Goal: Task Accomplishment & Management: Manage account settings

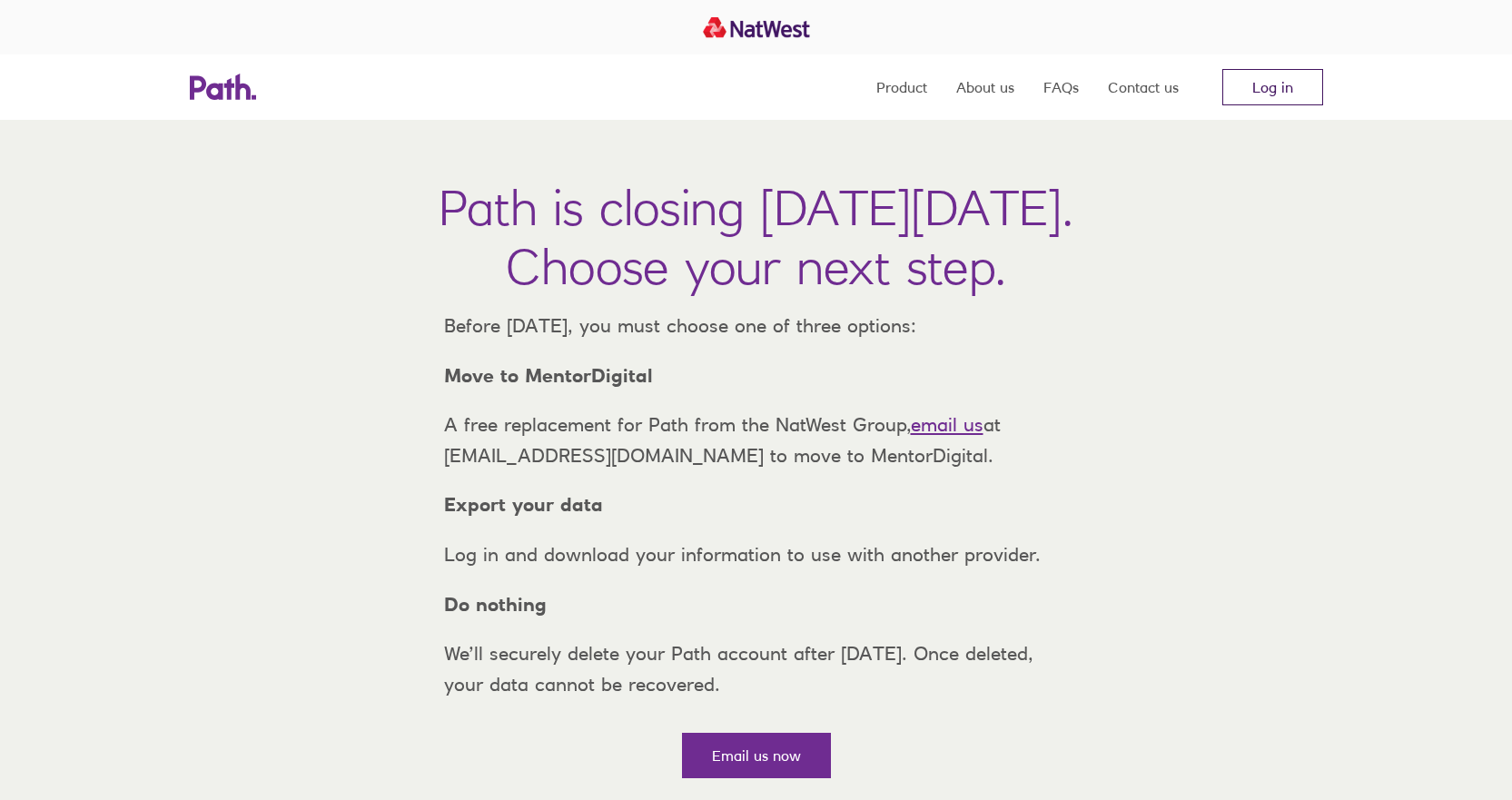
click at [1299, 84] on link "Log in" at bounding box center [1273, 87] width 101 height 37
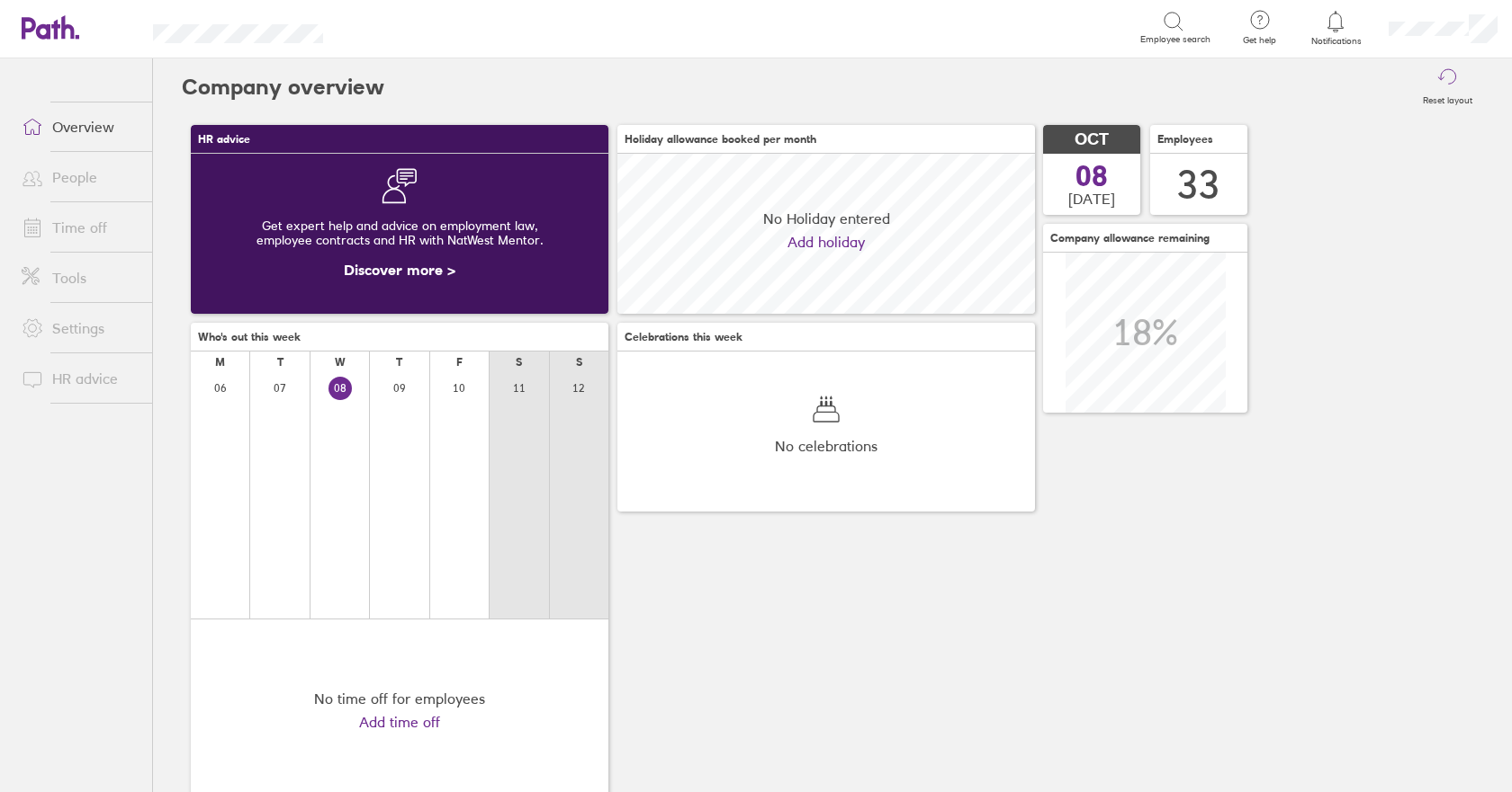
scroll to position [160, 417]
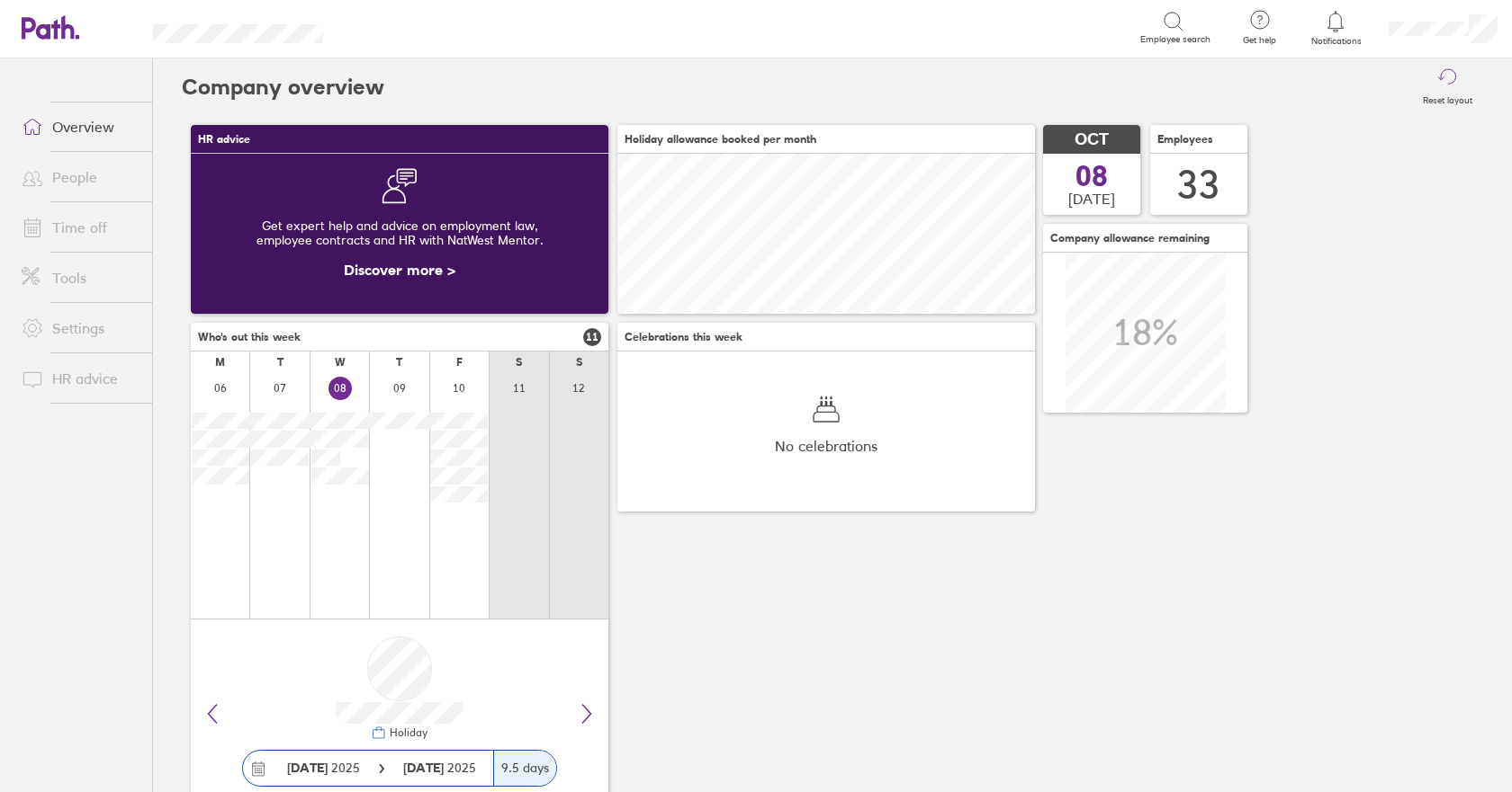
click at [59, 168] on link "People" at bounding box center [80, 177] width 145 height 36
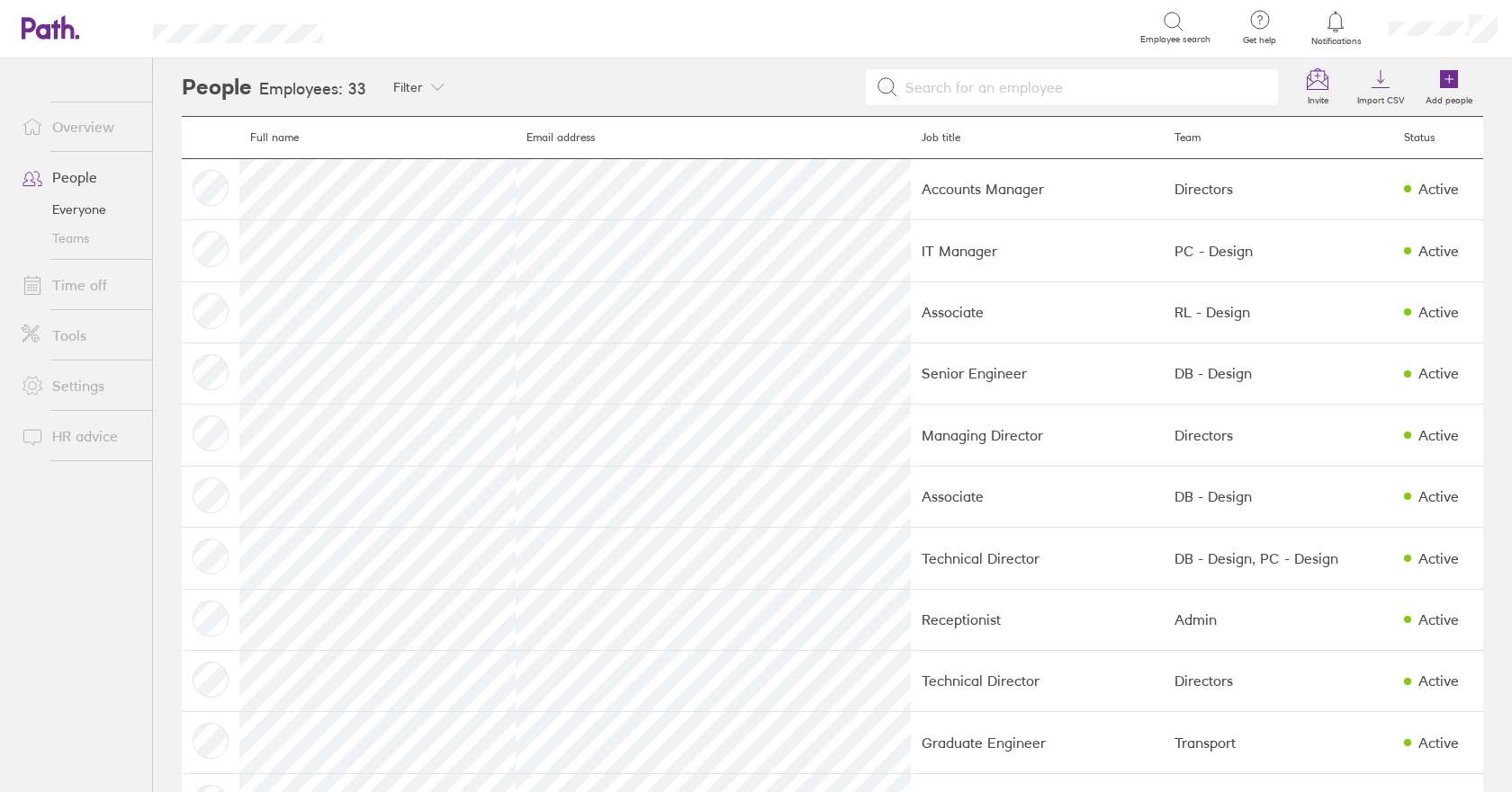
click at [83, 211] on link "Everyone" at bounding box center [80, 210] width 145 height 29
click at [78, 283] on link "Time off" at bounding box center [80, 286] width 145 height 36
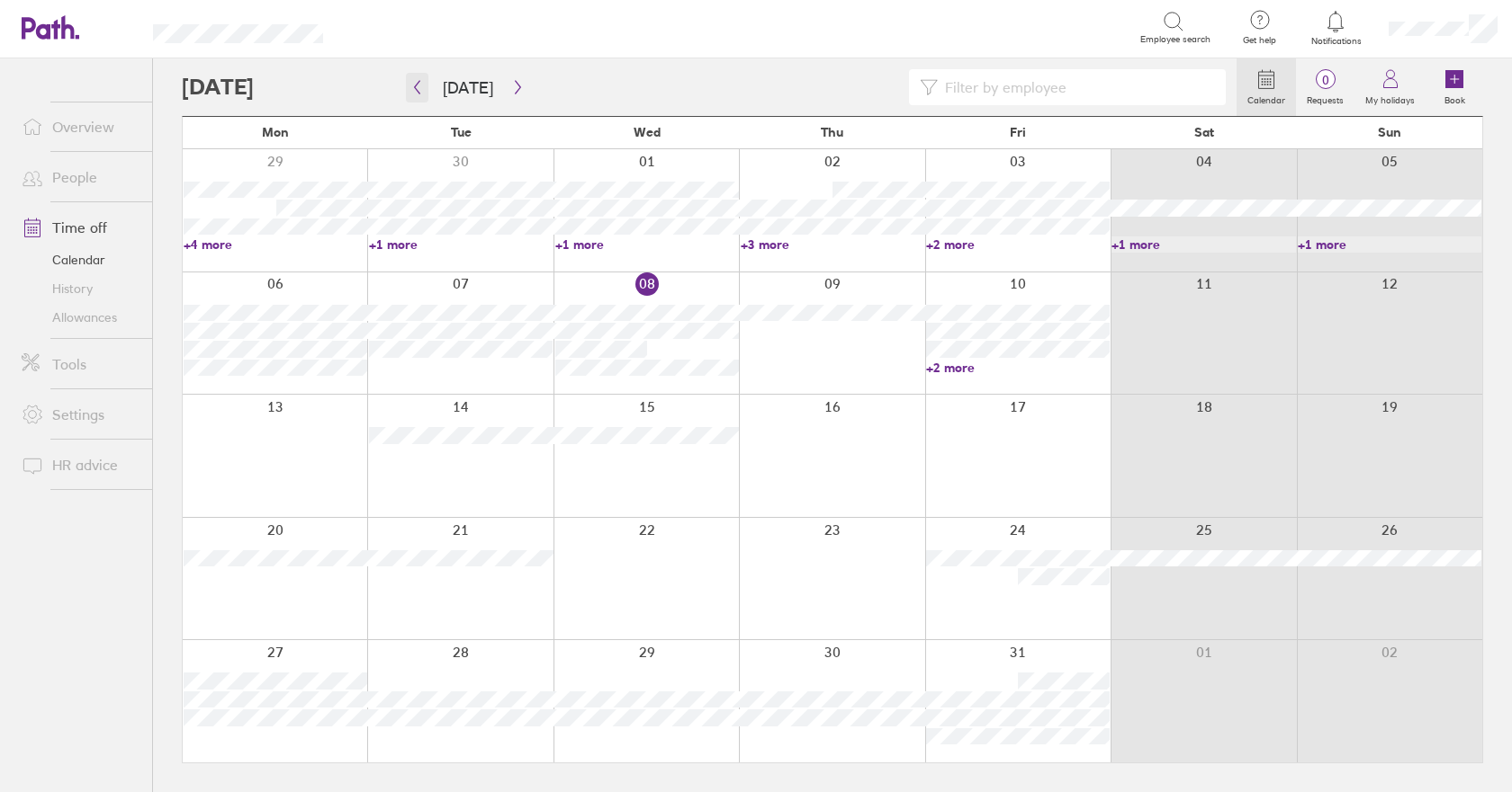
click at [418, 89] on icon "button" at bounding box center [417, 86] width 13 height 14
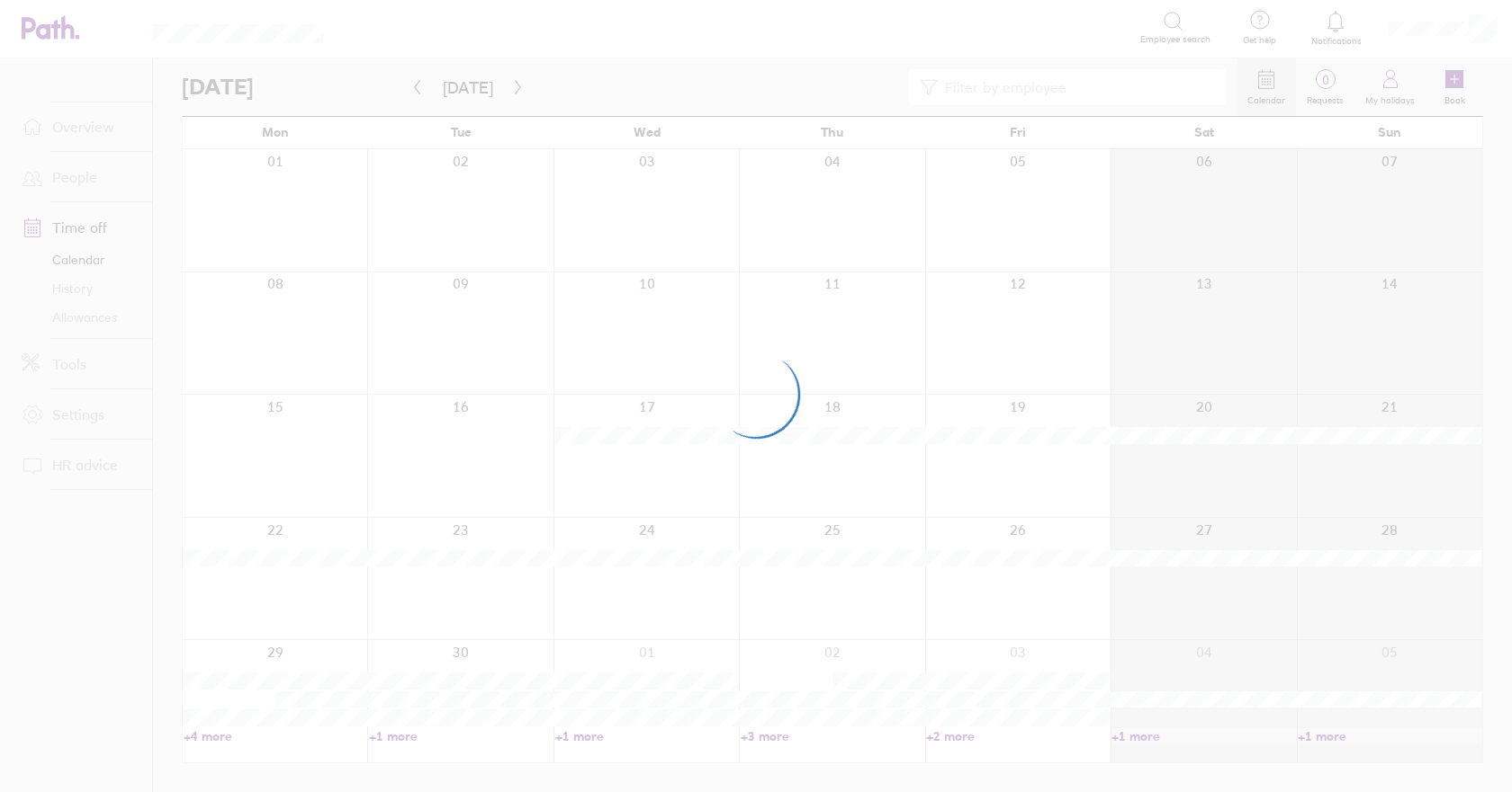
click at [420, 89] on div at bounding box center [756, 396] width 1512 height 792
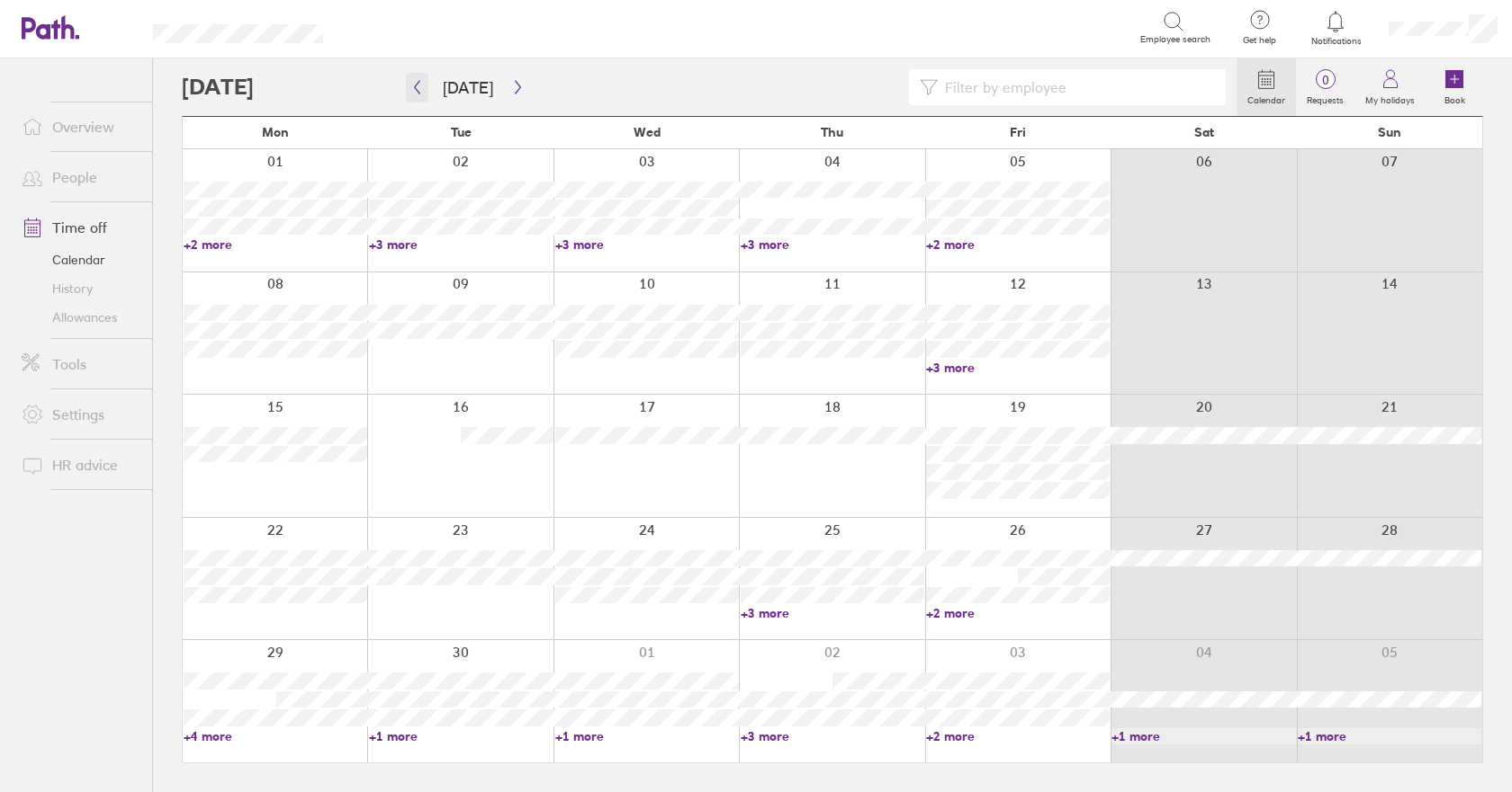
click at [417, 82] on icon "button" at bounding box center [417, 86] width 13 height 14
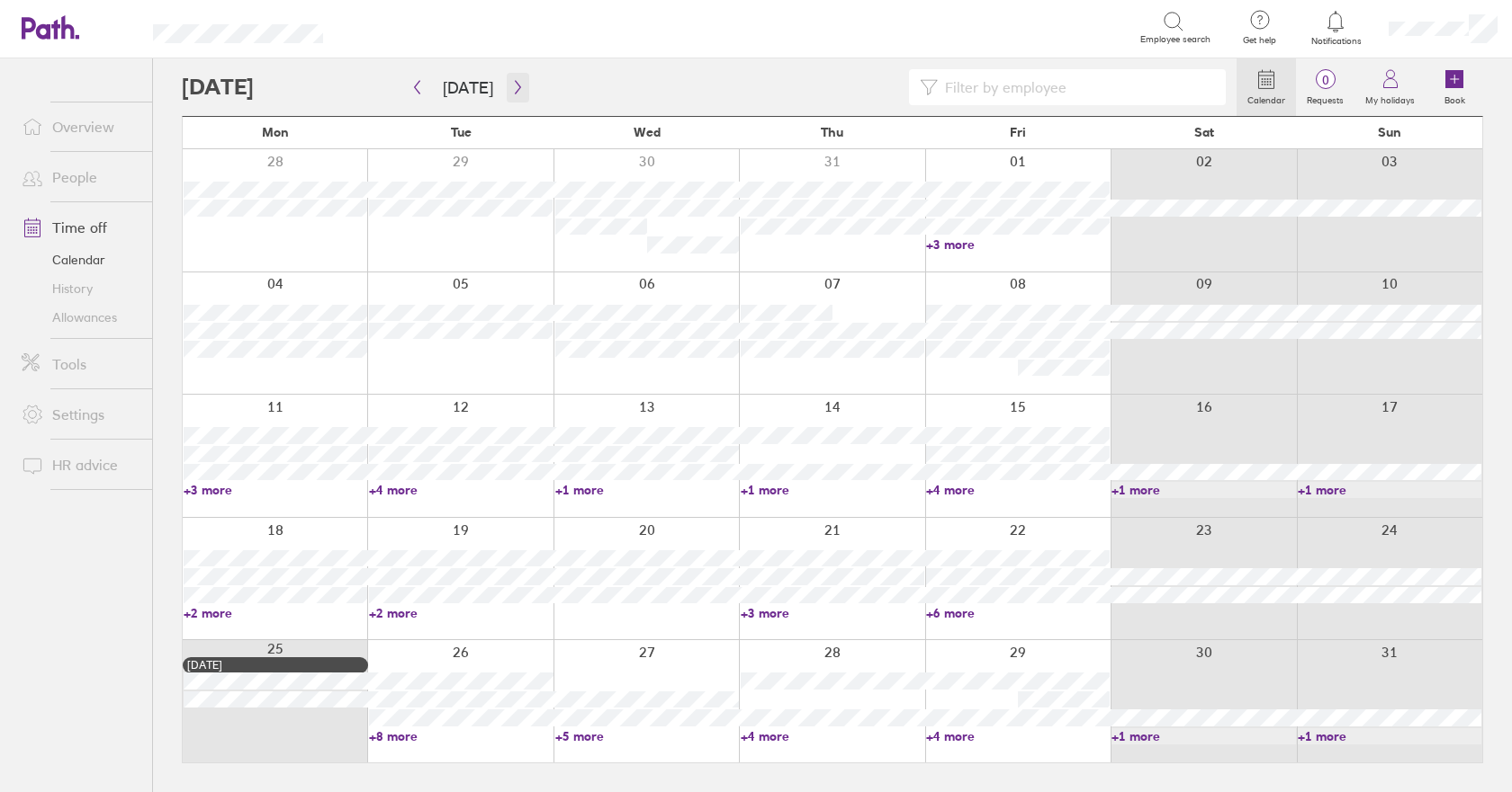
click at [511, 86] on icon "button" at bounding box center [518, 86] width 13 height 14
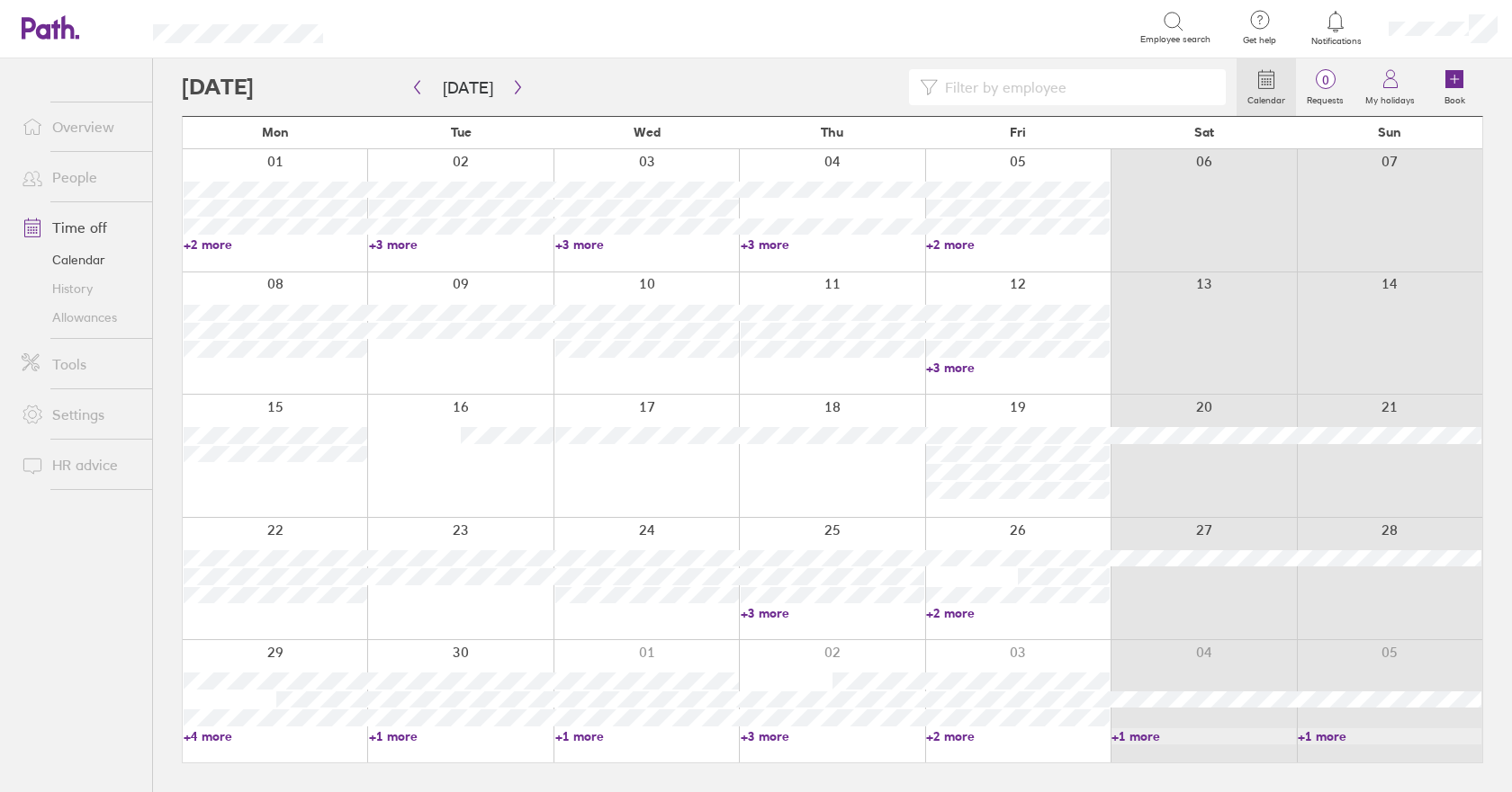
click at [981, 83] on input at bounding box center [1075, 87] width 277 height 35
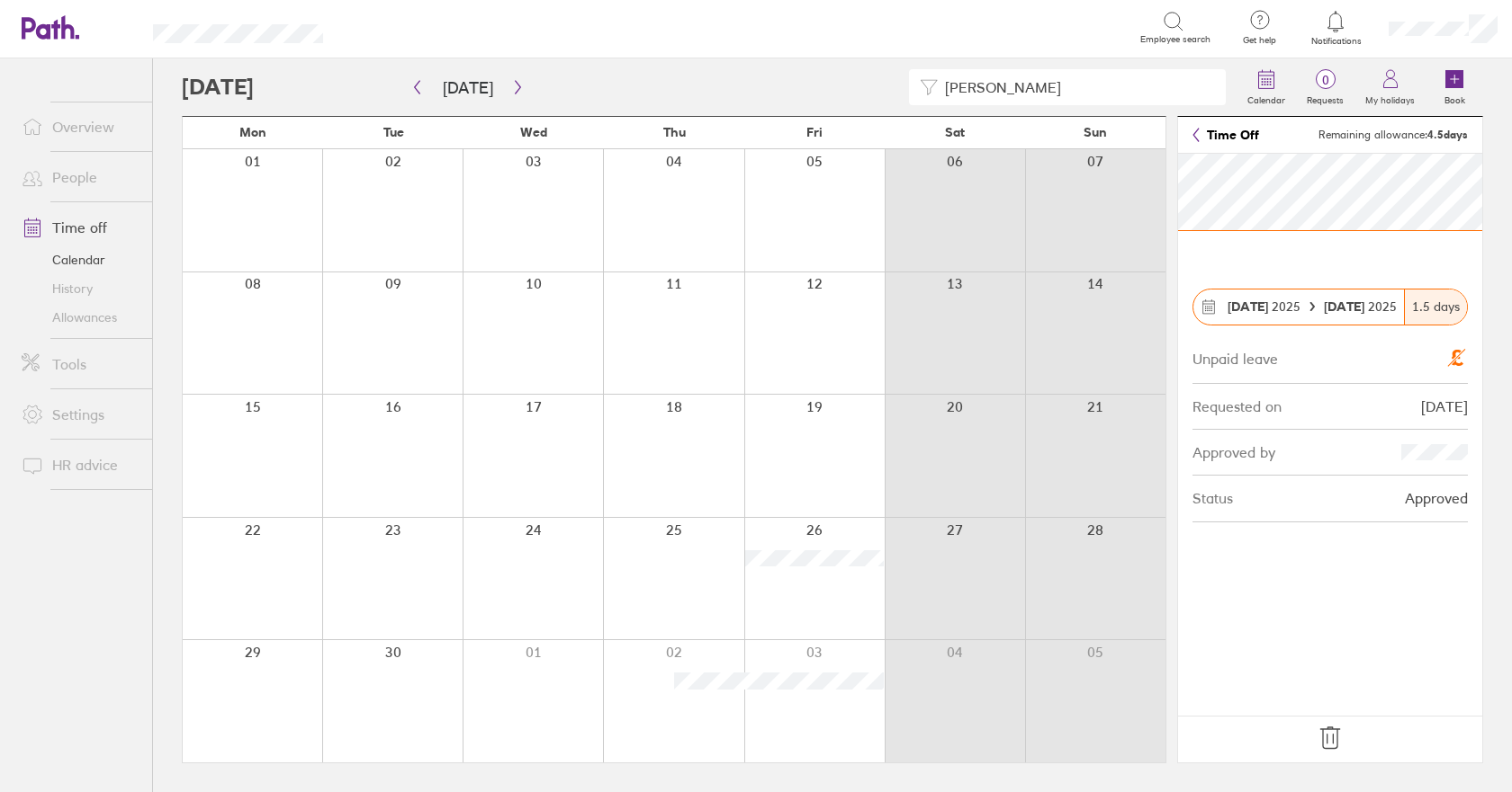
click at [1011, 87] on input "[PERSON_NAME]" at bounding box center [1075, 87] width 277 height 35
type input "j"
type input "[PERSON_NAME]"
drag, startPoint x: 988, startPoint y: 85, endPoint x: 647, endPoint y: 23, distance: 346.6
click at [687, 35] on div "Search Employee search Get help FAQs Contact us Notifications My profile Sign o…" at bounding box center [756, 396] width 1512 height 792
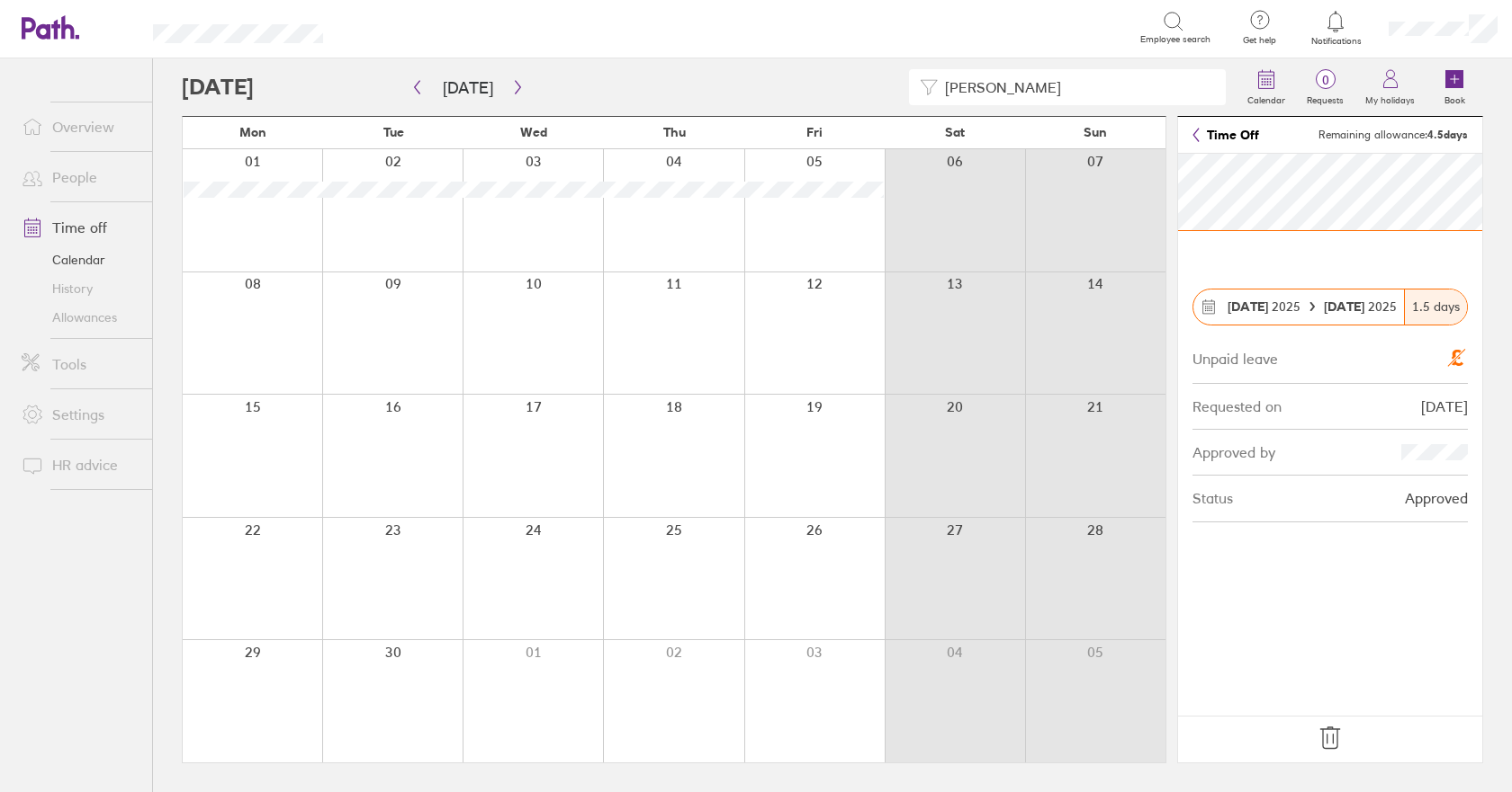
drag, startPoint x: 1009, startPoint y: 97, endPoint x: 867, endPoint y: 82, distance: 142.8
click at [867, 82] on div "[PERSON_NAME]" at bounding box center [708, 87] width 1054 height 36
type input "d"
drag, startPoint x: 1083, startPoint y: 84, endPoint x: 669, endPoint y: 41, distance: 416.2
click at [702, 61] on div "[PERSON_NAME][DEMOGRAPHIC_DATA] Calendar 0 Requests My holidays Book" at bounding box center [832, 87] width 1301 height 58
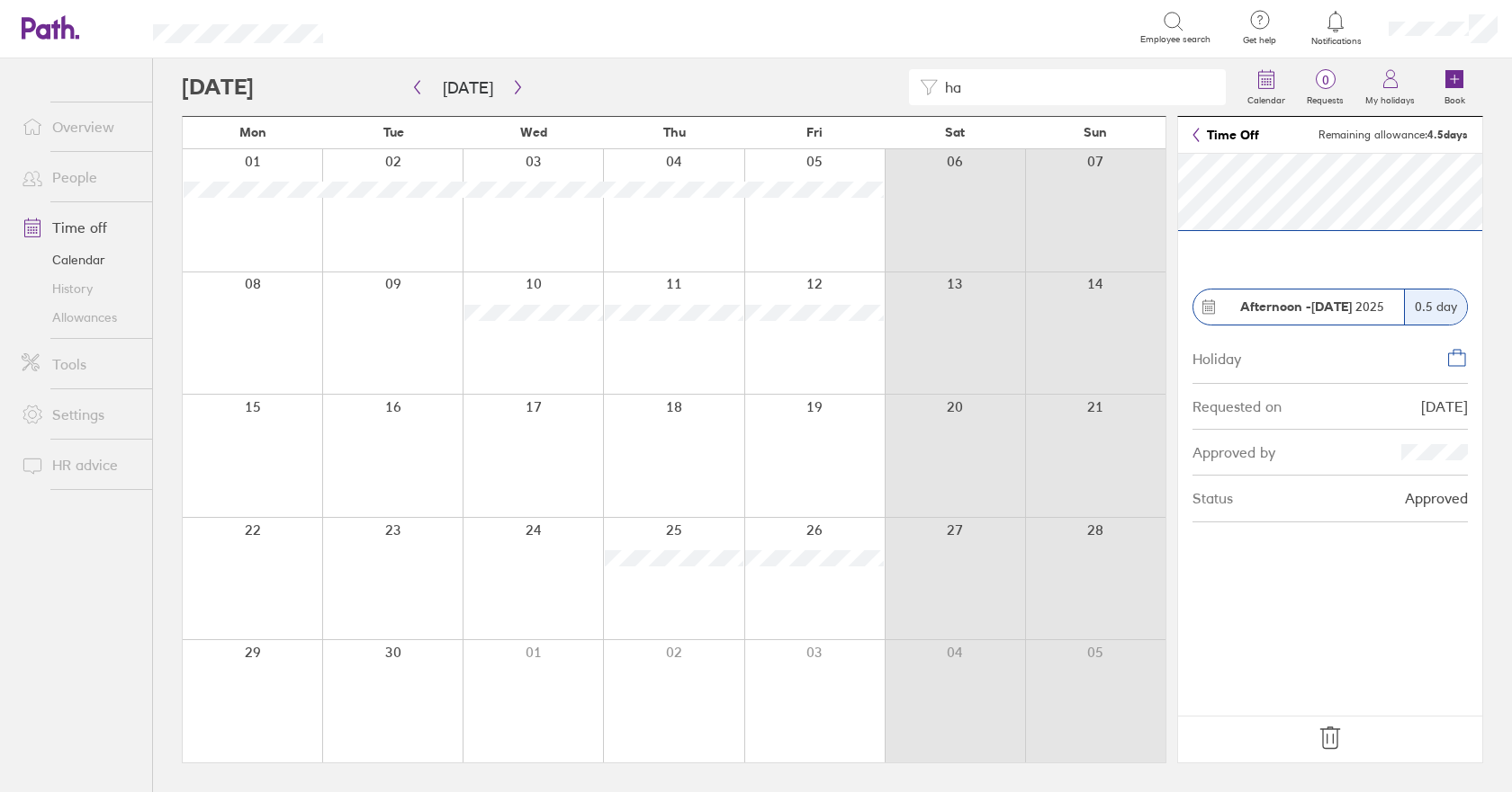
type input "h"
type input "a"
type input "b"
drag, startPoint x: 1019, startPoint y: 93, endPoint x: 744, endPoint y: 103, distance: 275.2
click at [750, 102] on div "[PERSON_NAME]" at bounding box center [708, 87] width 1054 height 36
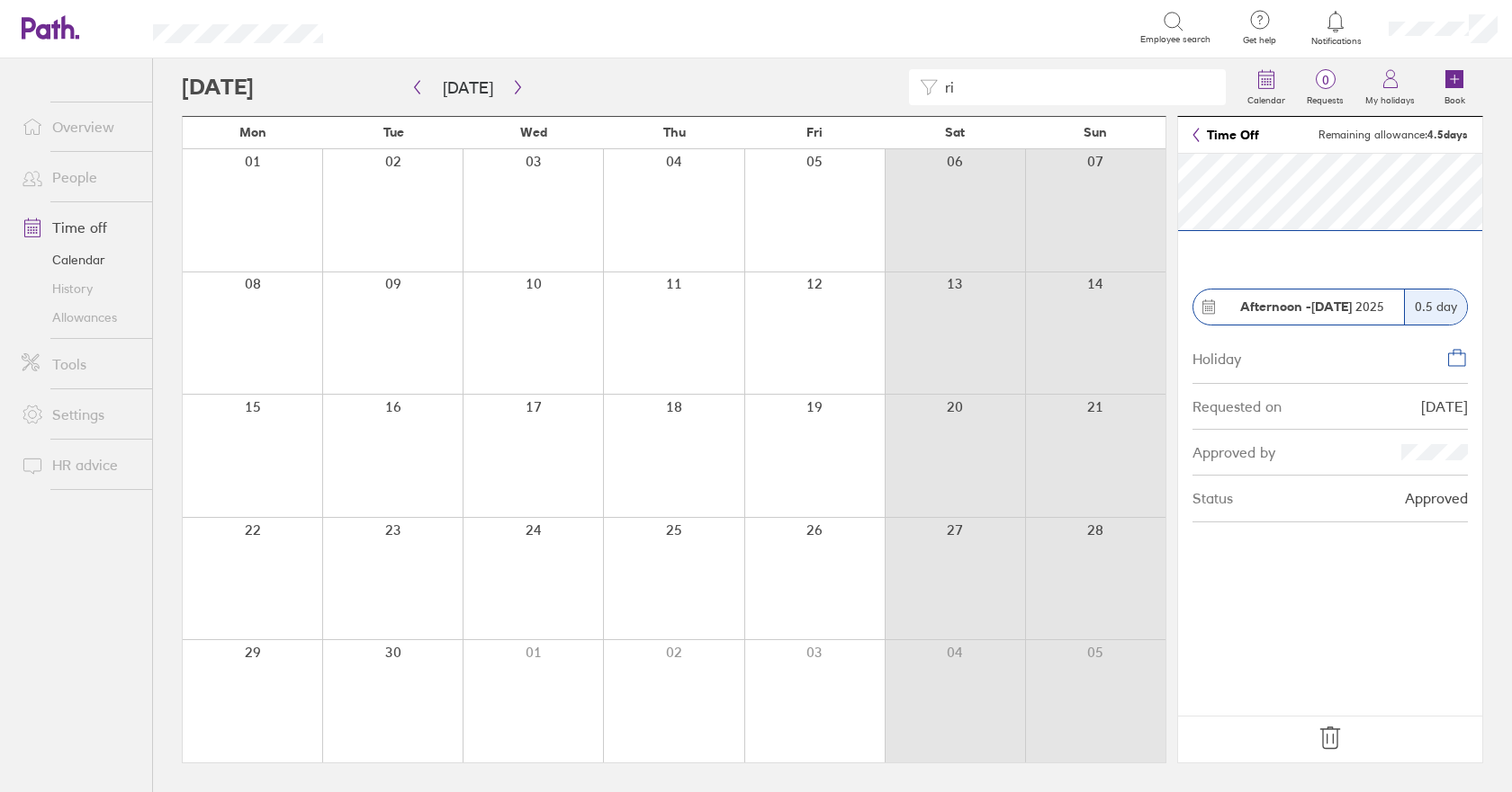
type input "r"
type input "t"
type input "s"
type input "r"
type input "c"
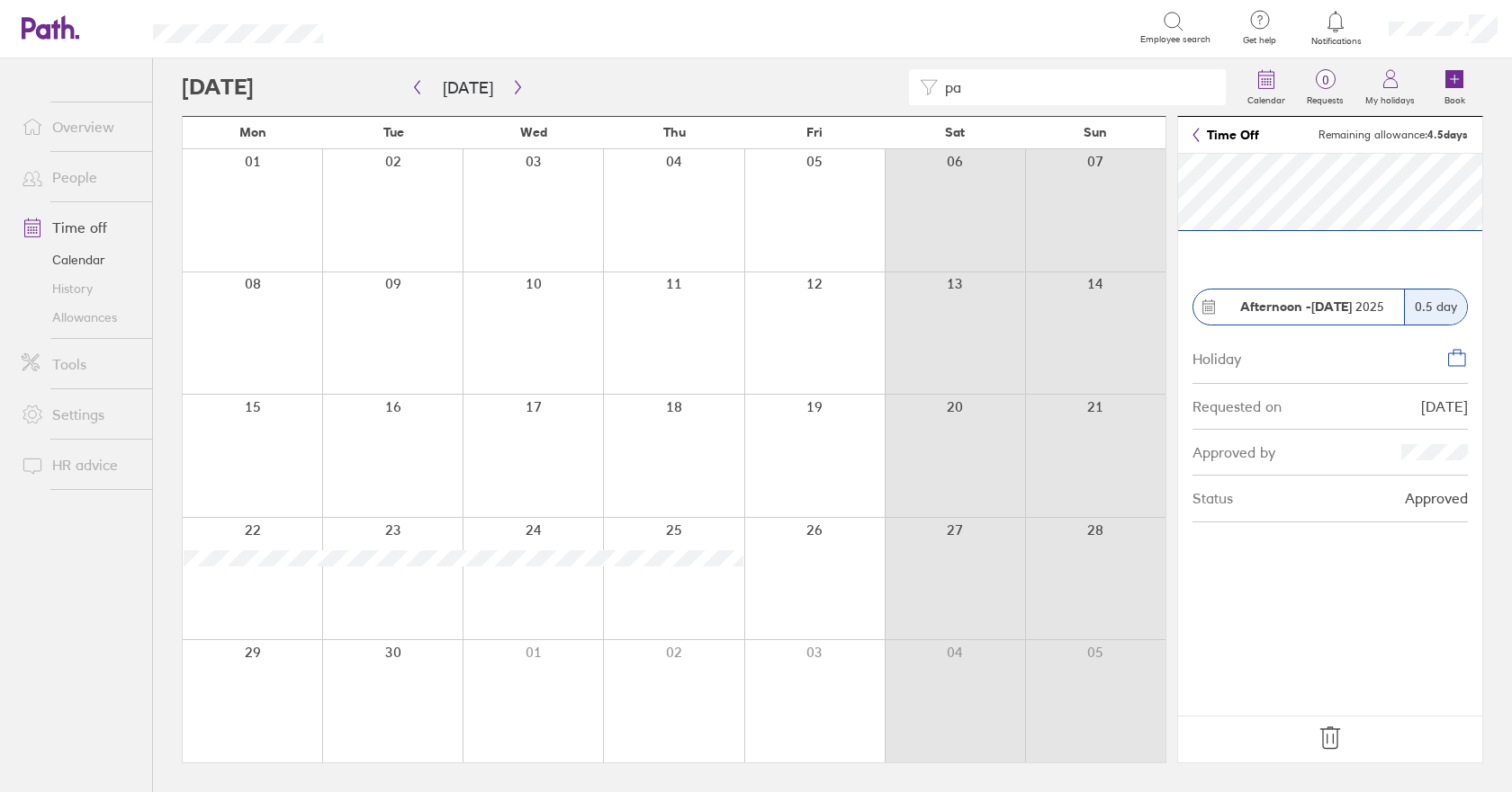
type input "p"
type input "t"
type input "g"
drag, startPoint x: 1006, startPoint y: 82, endPoint x: 830, endPoint y: 74, distance: 176.2
click at [838, 76] on div "[PERSON_NAME]" at bounding box center [708, 87] width 1054 height 36
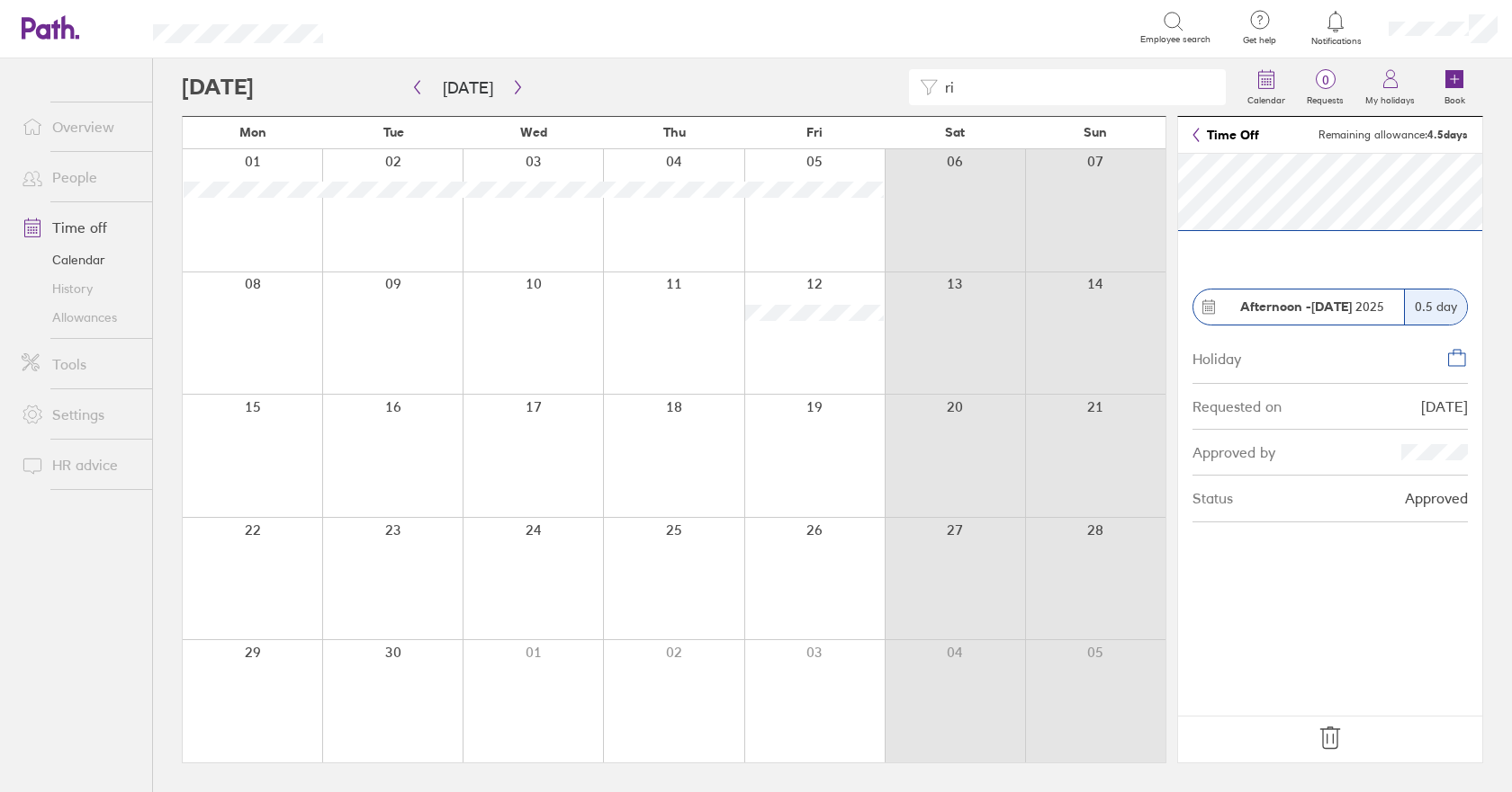
type input "r"
type input "s"
type input "t"
type input "h"
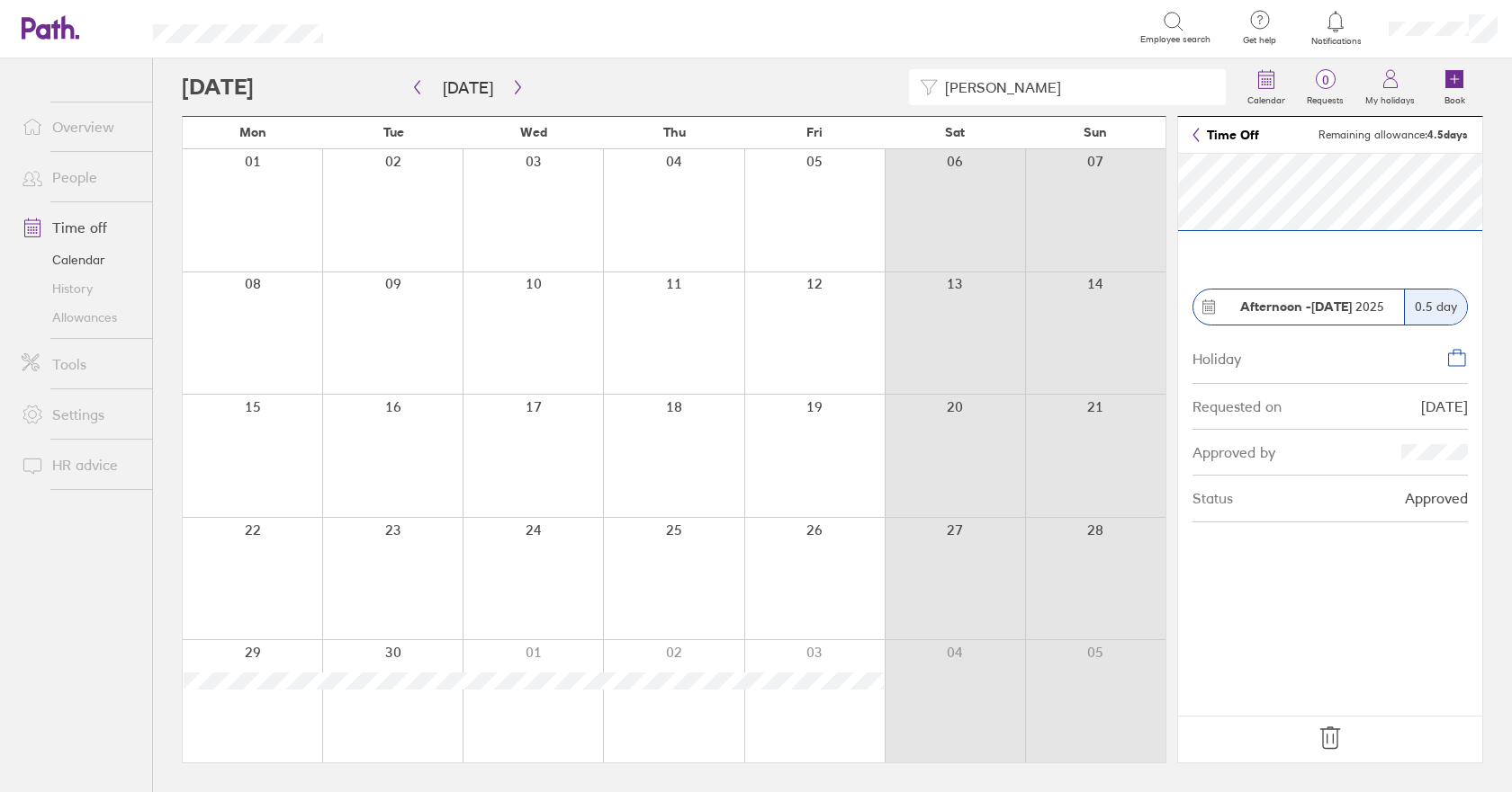
drag, startPoint x: 963, startPoint y: 89, endPoint x: 780, endPoint y: 67, distance: 184.3
click at [785, 69] on div "[PERSON_NAME]" at bounding box center [708, 87] width 1054 height 36
type input "m"
click at [514, 83] on icon "button" at bounding box center [518, 86] width 13 height 14
click at [424, 87] on button "button" at bounding box center [416, 87] width 22 height 30
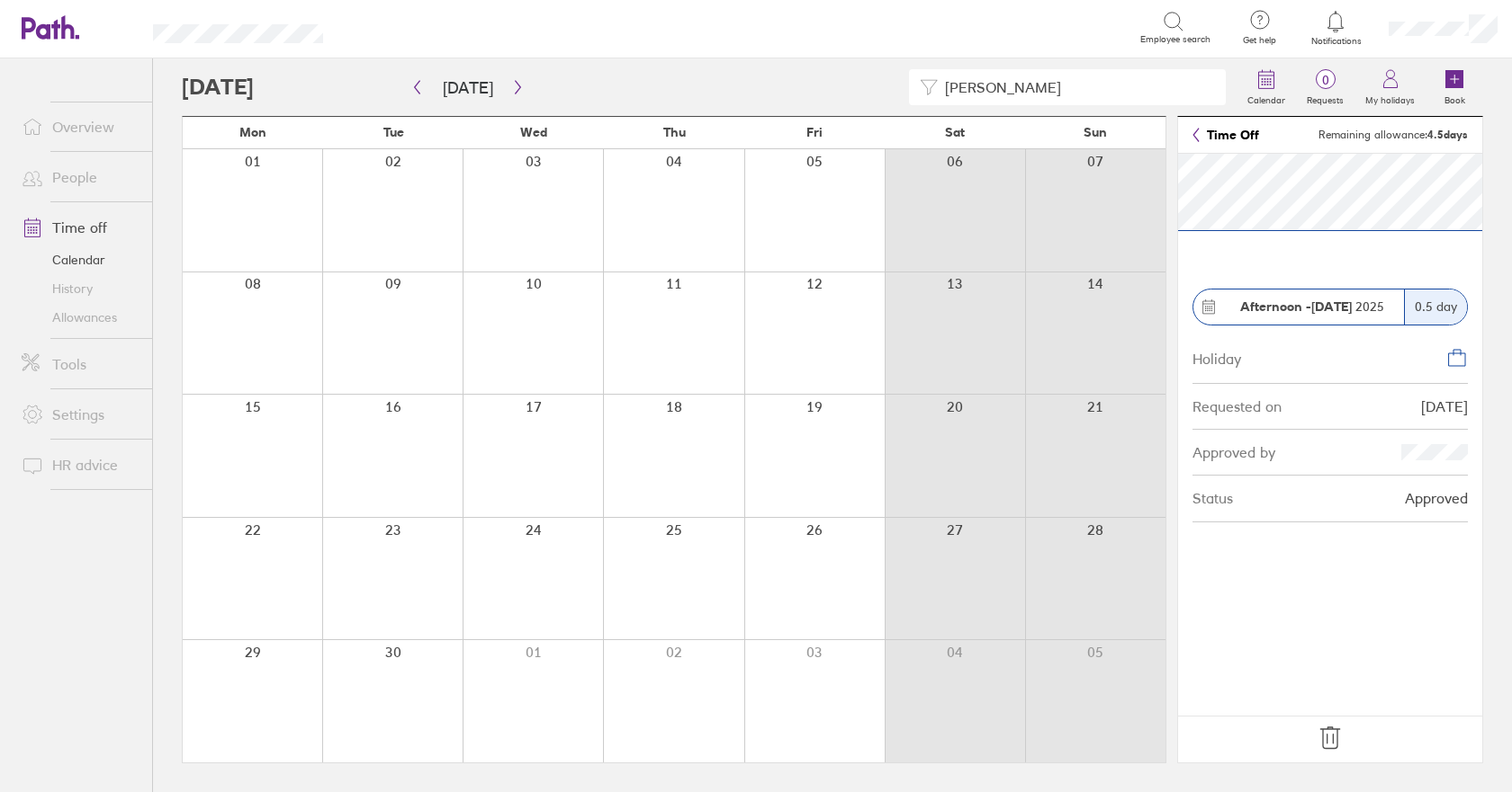
drag, startPoint x: 999, startPoint y: 84, endPoint x: 691, endPoint y: 73, distance: 308.2
click at [786, 86] on div "[PERSON_NAME]" at bounding box center [708, 87] width 1054 height 36
click at [515, 86] on icon "button" at bounding box center [518, 87] width 6 height 13
drag, startPoint x: 1001, startPoint y: 95, endPoint x: 943, endPoint y: 92, distance: 58.1
click at [944, 92] on input "[PERSON_NAME]" at bounding box center [1075, 87] width 277 height 35
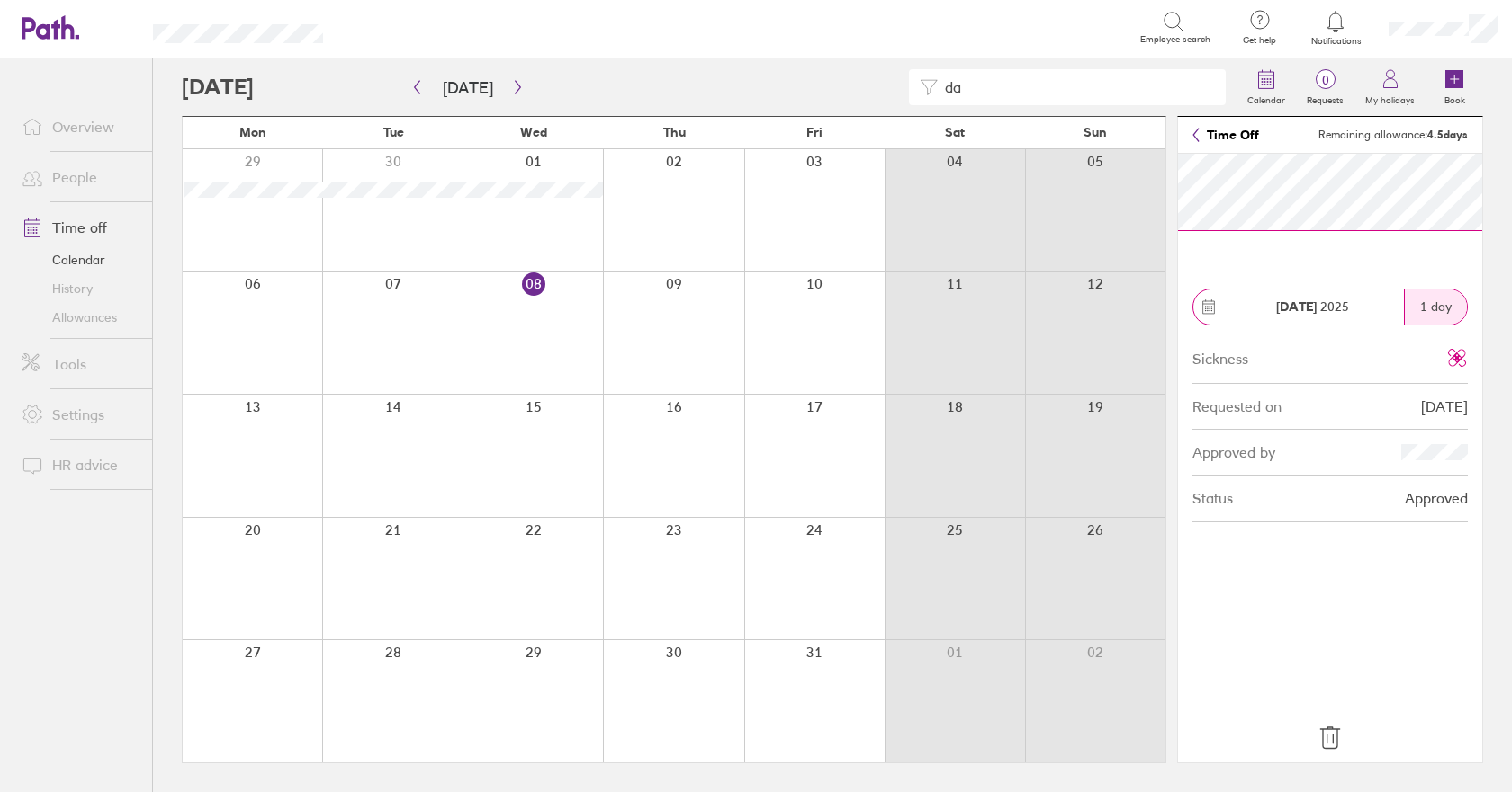
type input "d"
type input "m"
drag, startPoint x: 965, startPoint y: 82, endPoint x: 792, endPoint y: 81, distance: 173.0
click at [805, 81] on div "[PERSON_NAME]" at bounding box center [708, 87] width 1054 height 36
type input "p"
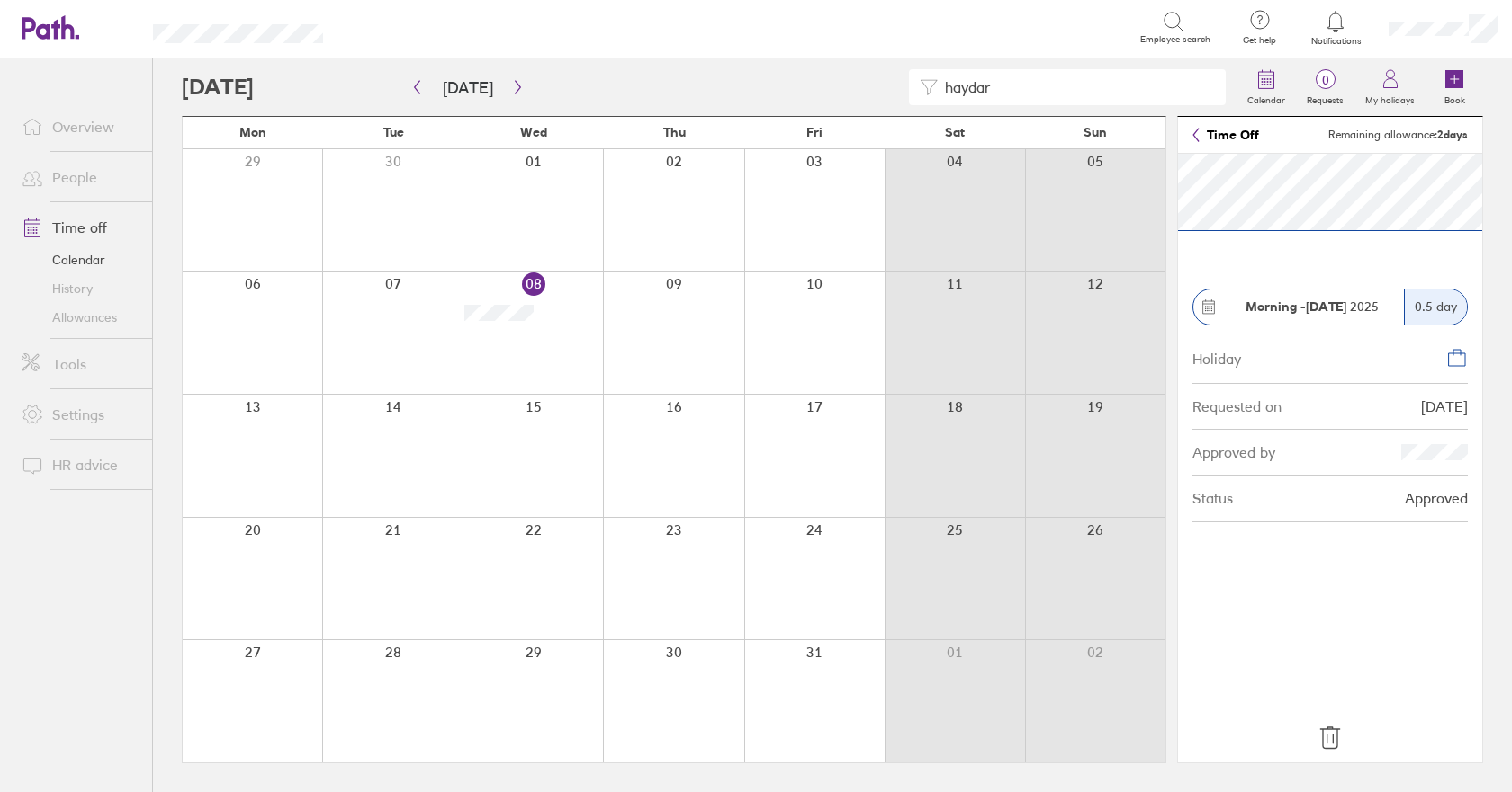
click at [1050, 91] on input "haydar" at bounding box center [1075, 87] width 277 height 35
type input "h"
type input "a"
type input "b"
type input "c"
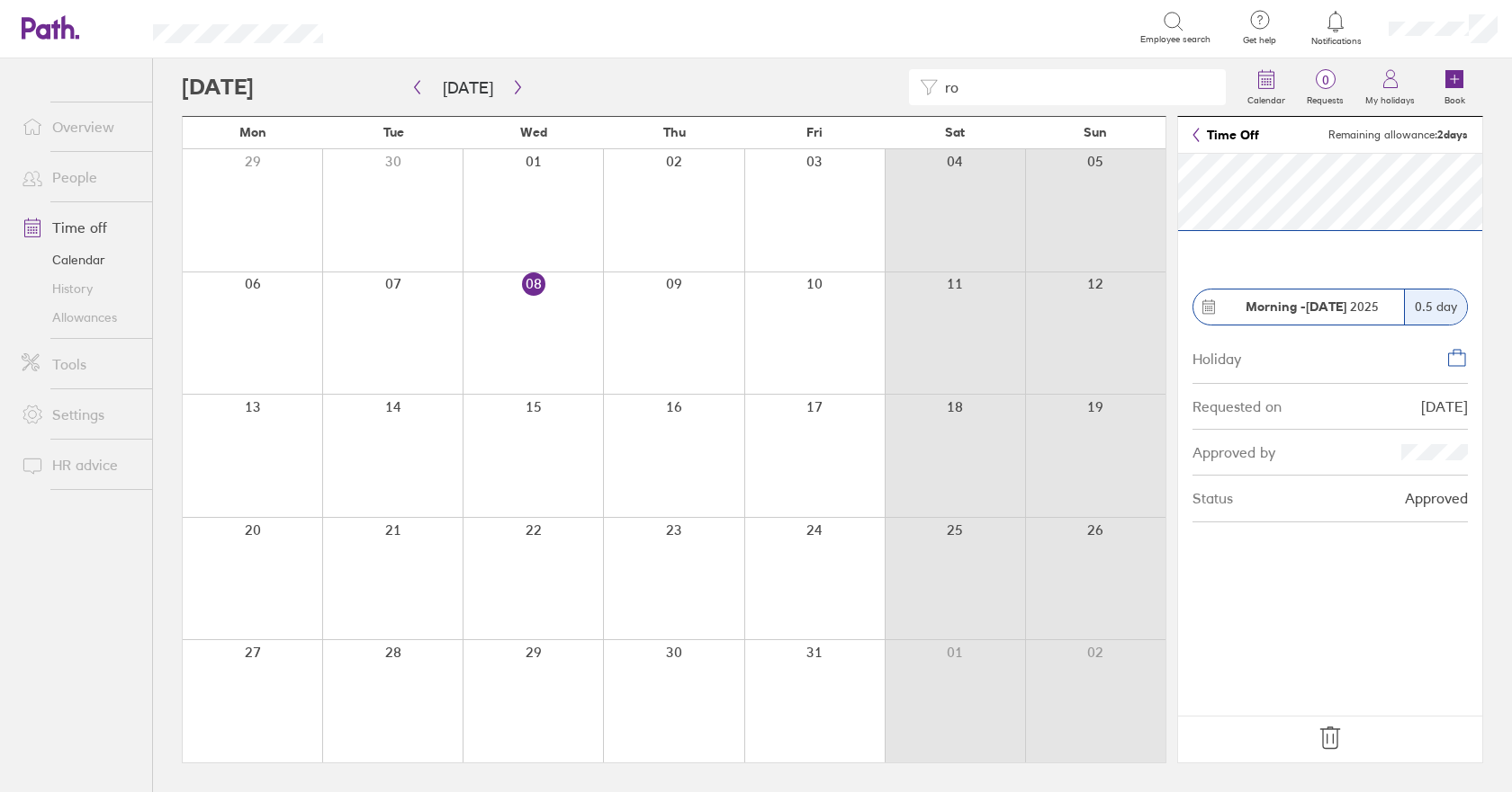
type input "r"
type input "t"
type input "s"
type input "r"
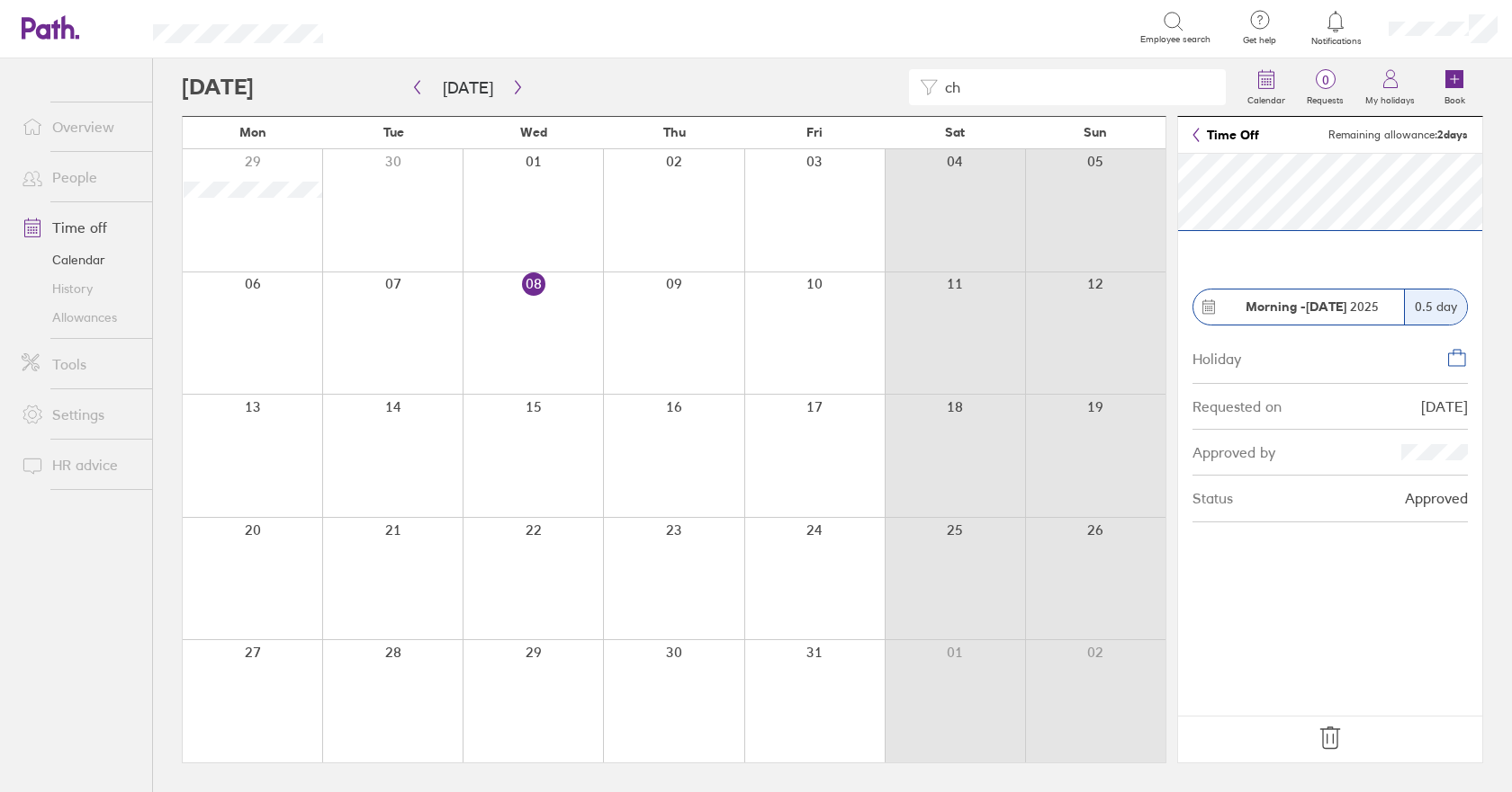
type input "c"
type input "p"
type input "t"
type input "f"
type input "g"
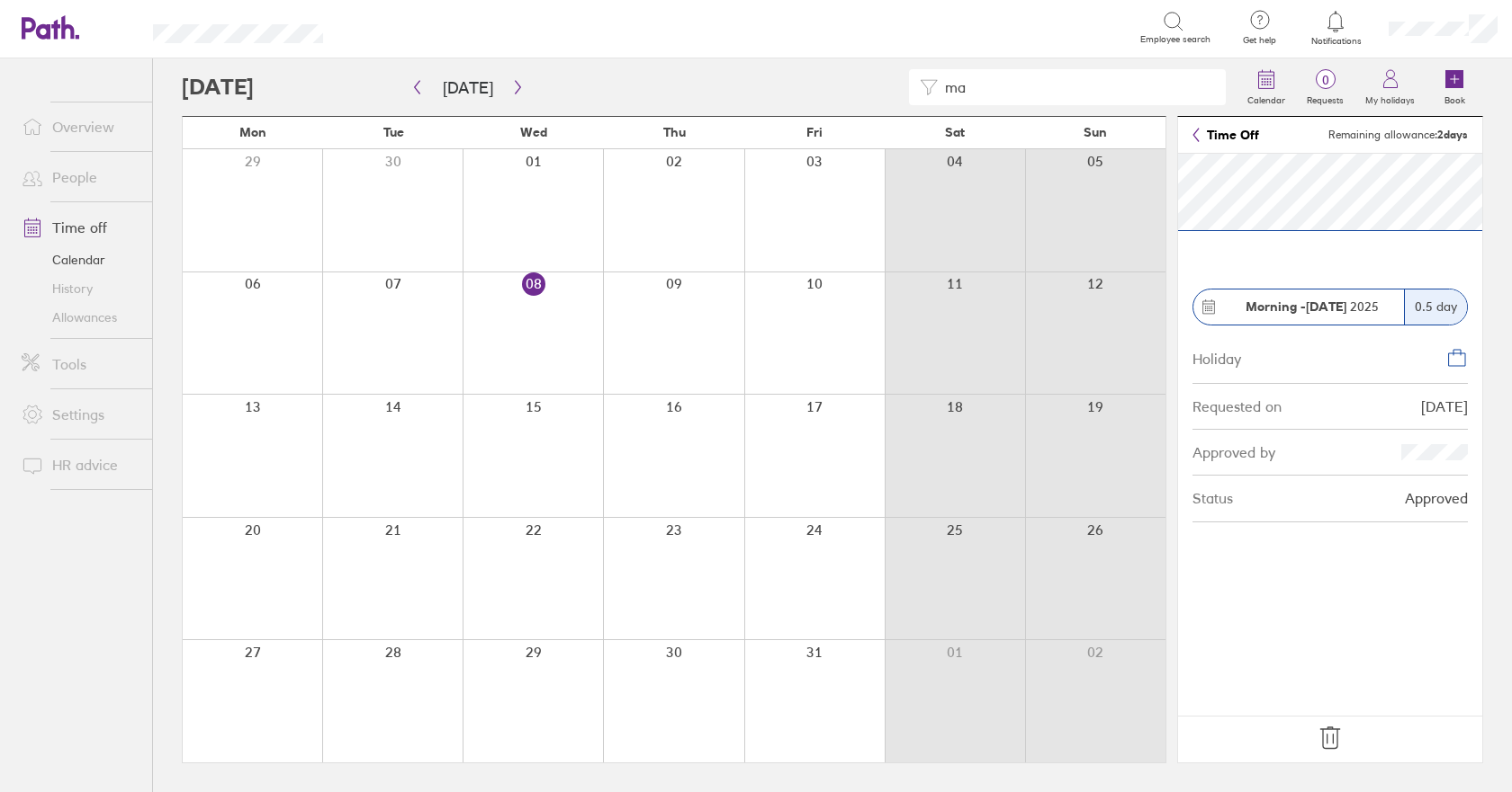
type input "m"
type input "r"
type input "s"
type input "t"
type input "h"
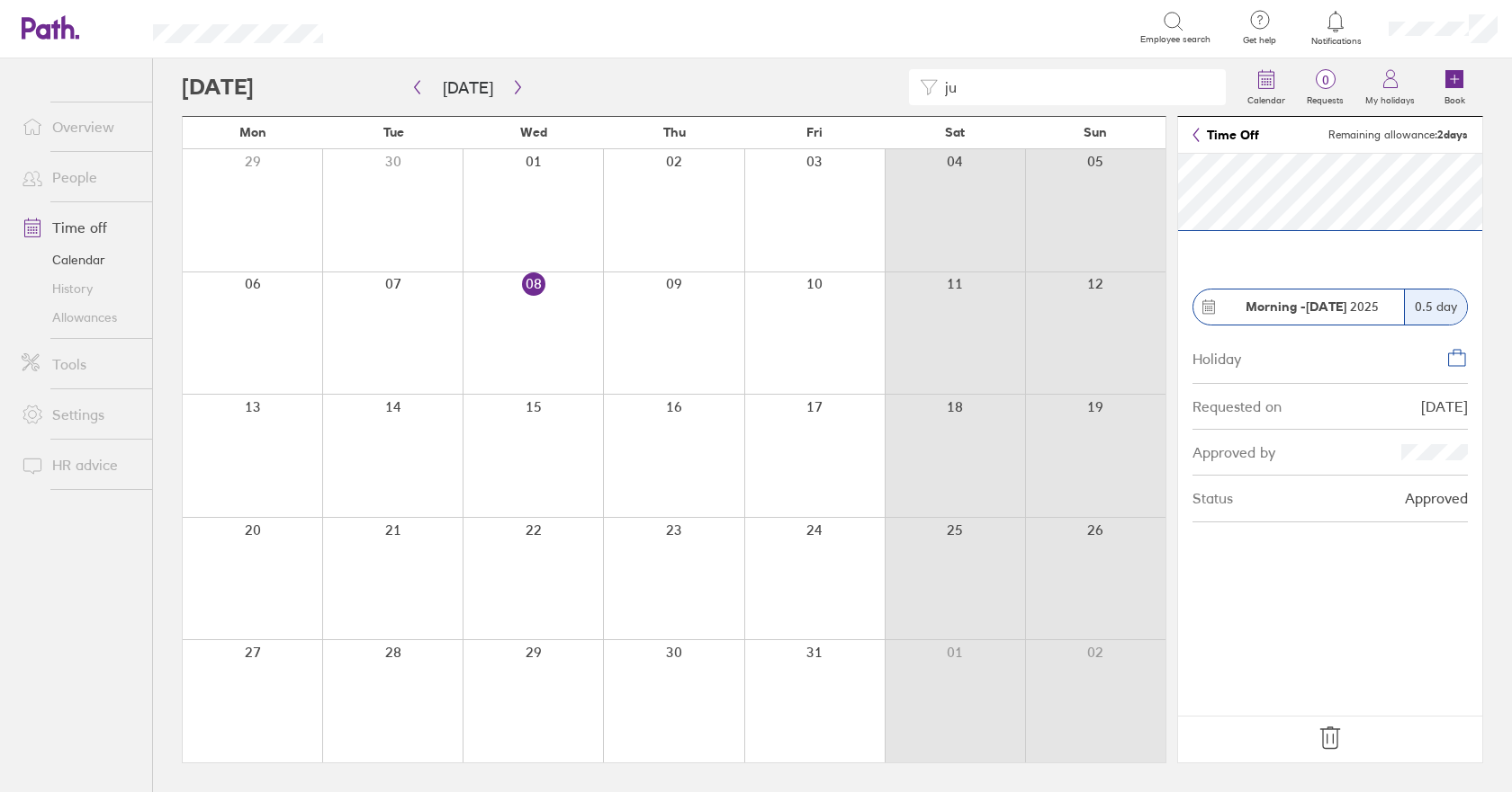
type input "j"
type input "m"
drag, startPoint x: 1001, startPoint y: 88, endPoint x: 787, endPoint y: 88, distance: 214.0
click at [794, 88] on div "[PERSON_NAME]" at bounding box center [708, 87] width 1054 height 36
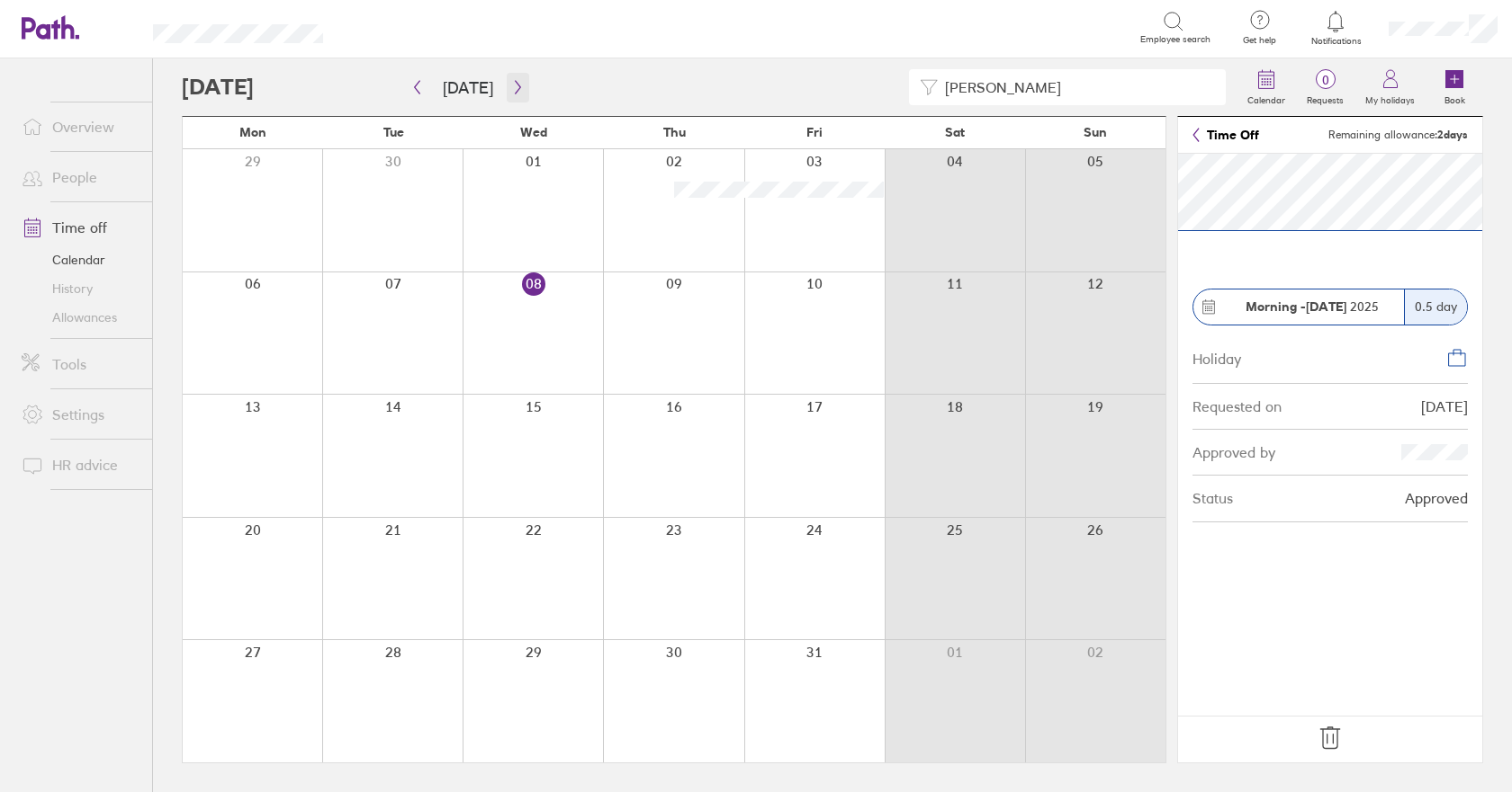
click at [511, 86] on icon "button" at bounding box center [518, 86] width 13 height 14
click at [1008, 80] on input "[PERSON_NAME]" at bounding box center [1075, 87] width 277 height 35
type input "j"
type input "d"
type input "m"
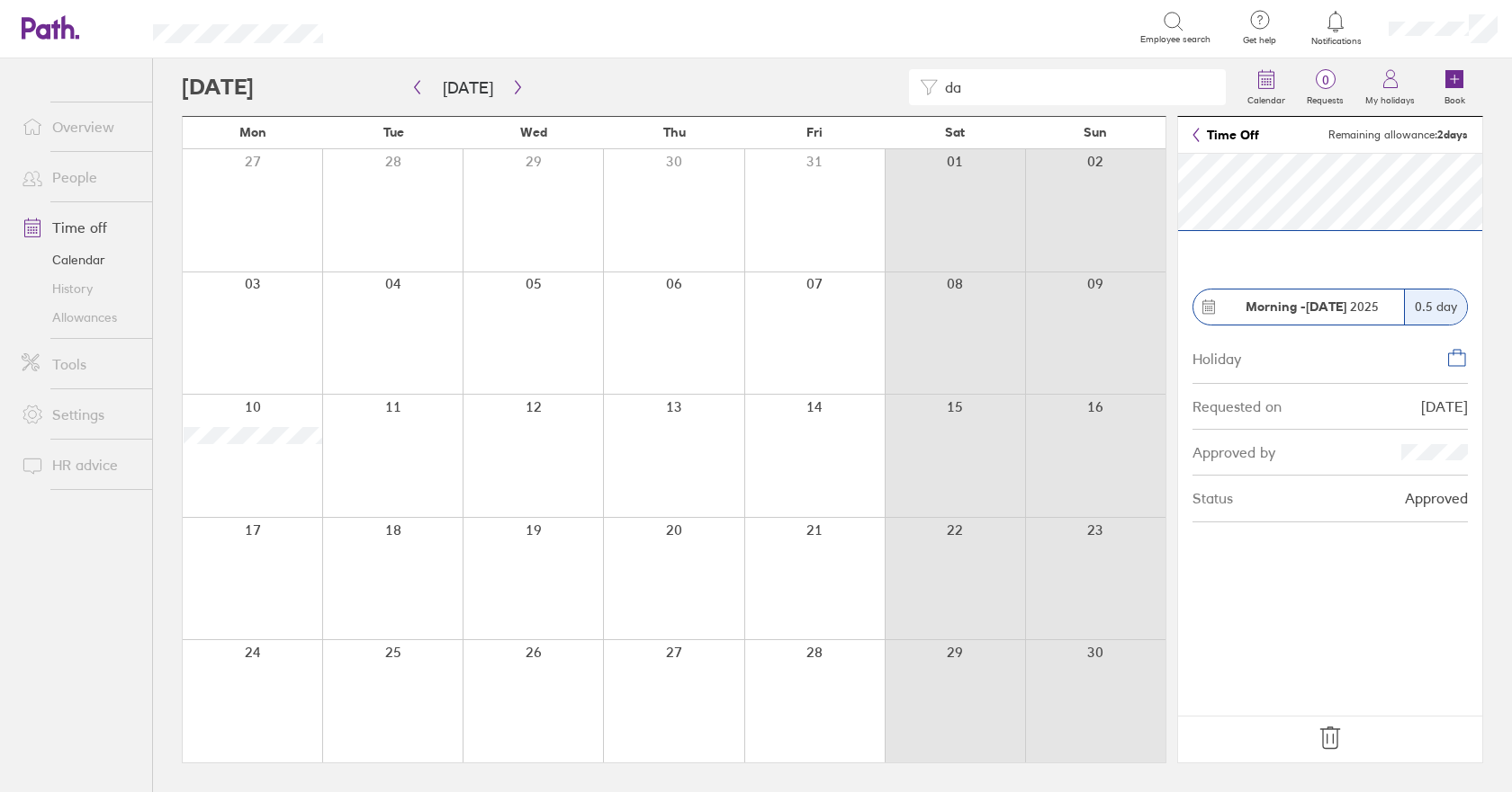
type input "d"
type input "p"
type input "h"
type input "a"
type input "b"
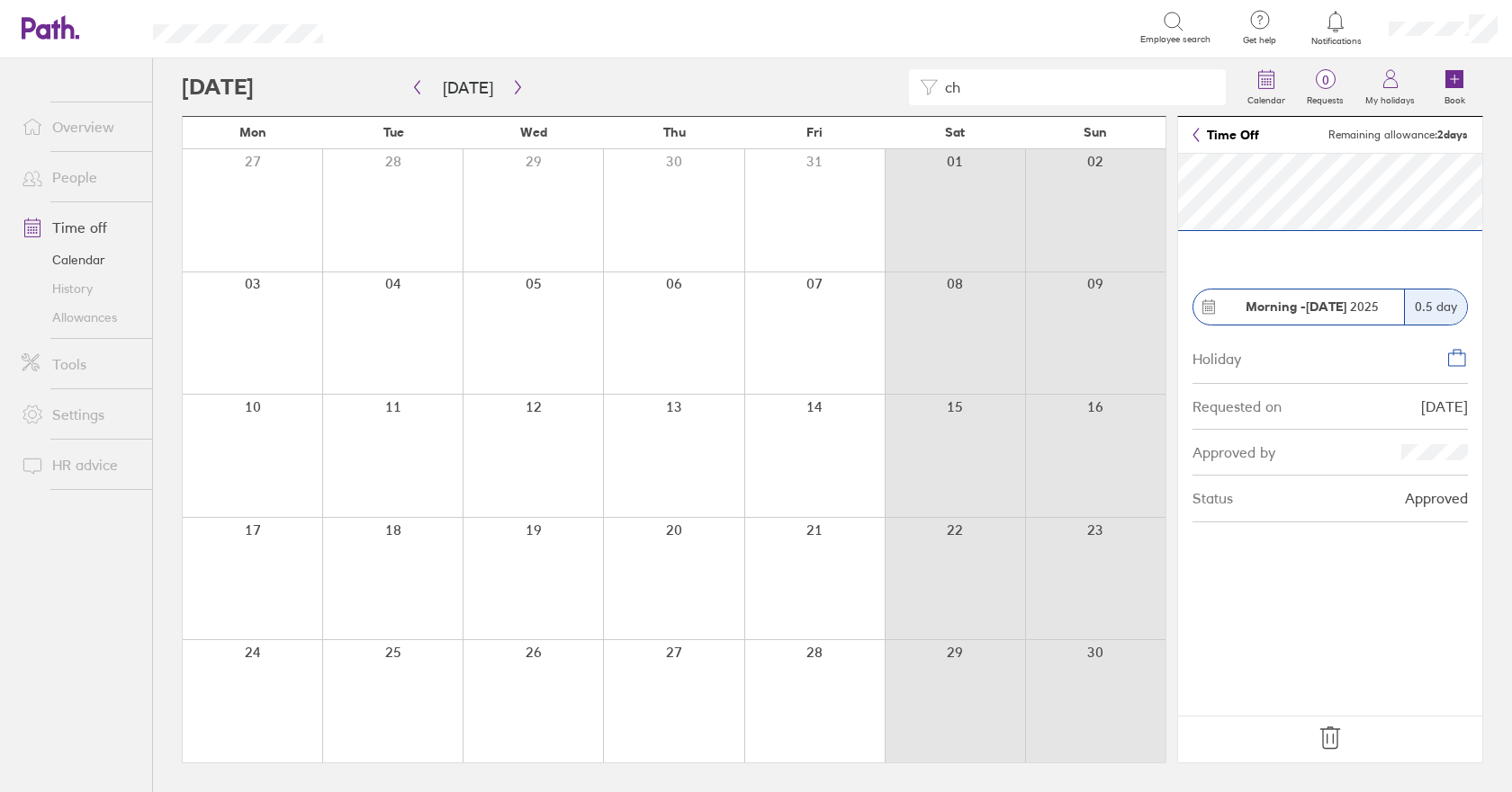
type input "c"
type input "r"
type input "t"
type input "s"
type input "r"
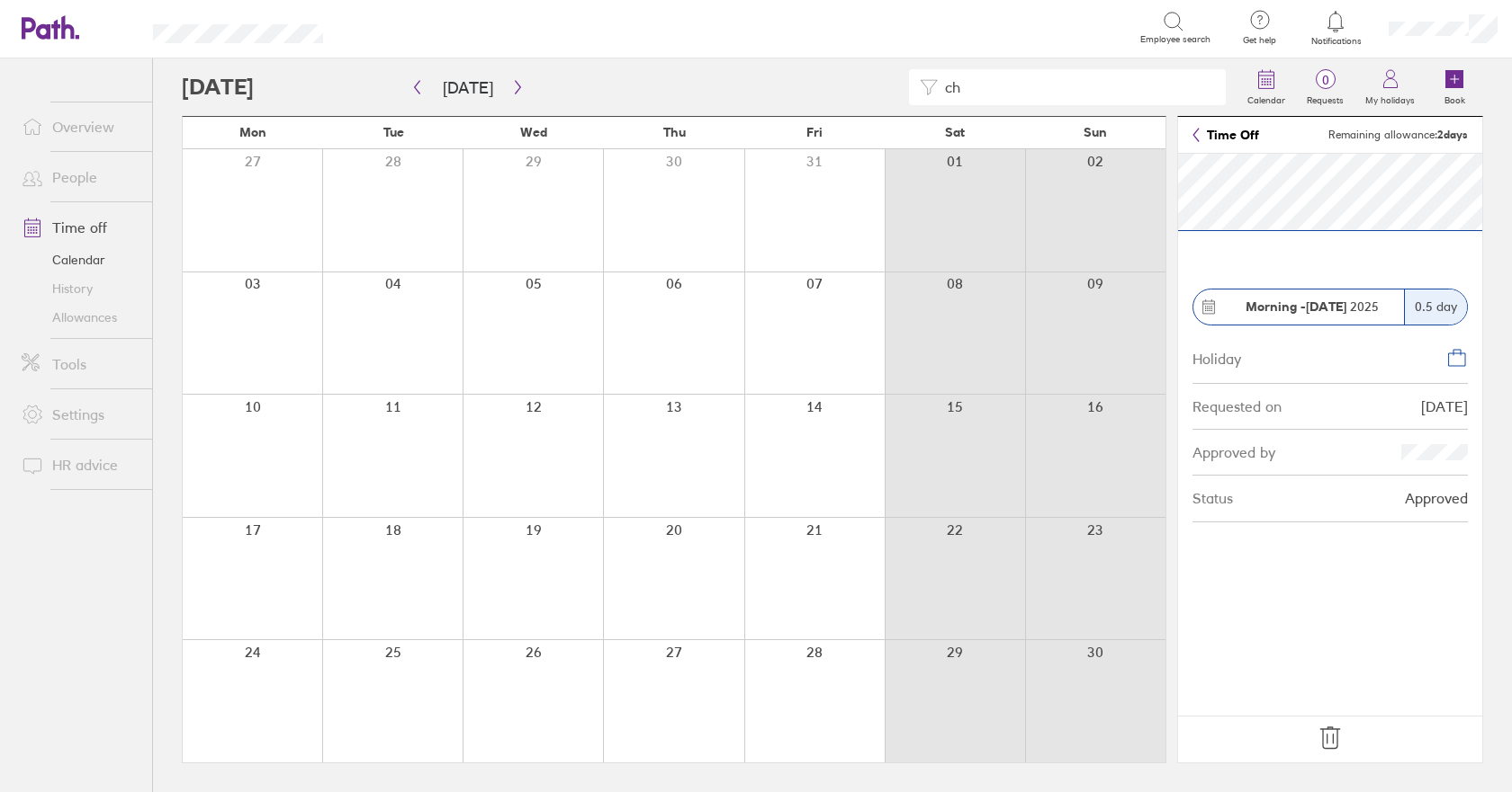
type input "c"
type input "p"
type input "t"
type input "g"
type input "m"
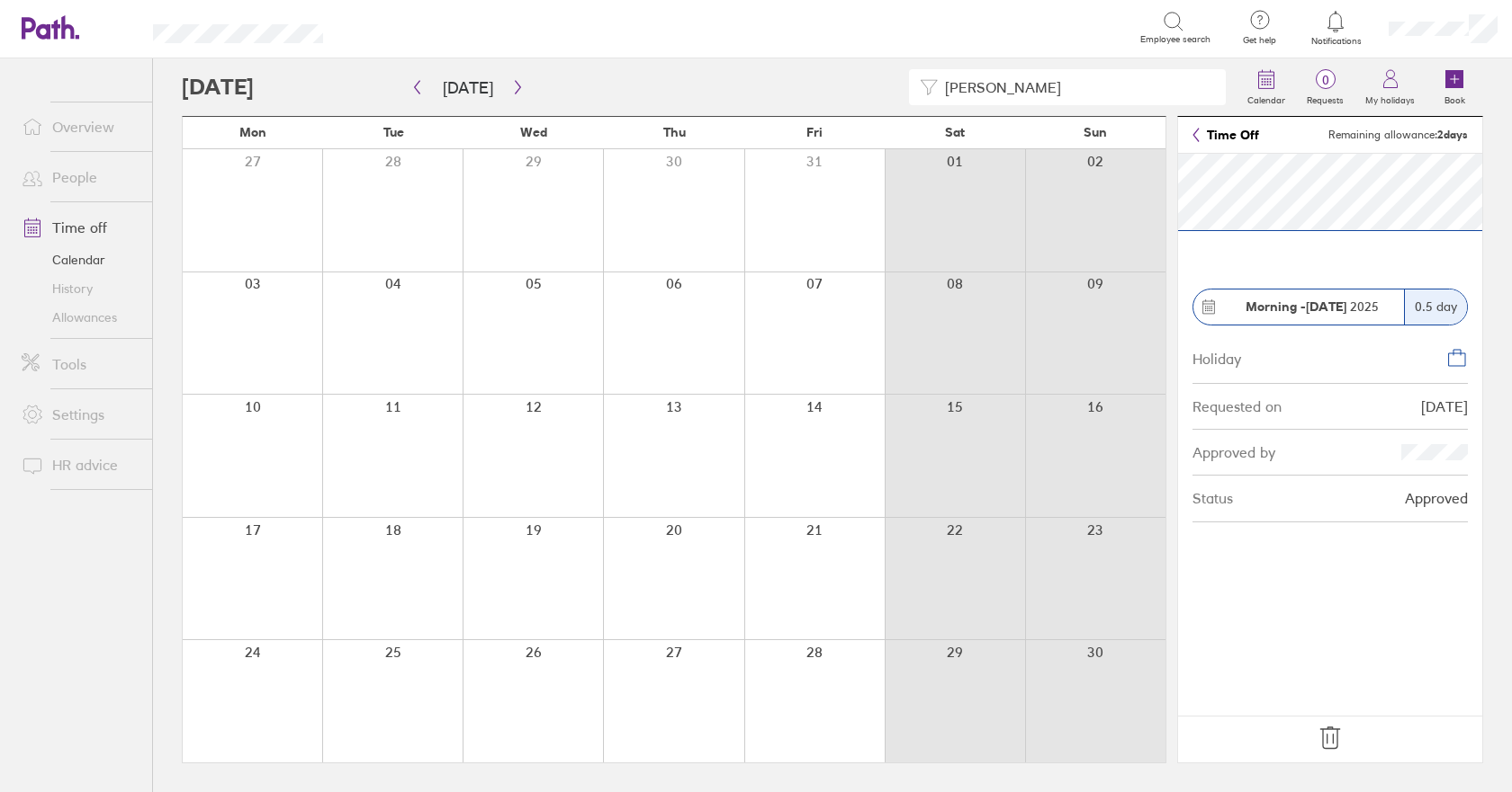
type input "[PERSON_NAME]"
drag, startPoint x: 1032, startPoint y: 82, endPoint x: 618, endPoint y: 87, distance: 414.0
click at [618, 87] on div "[PERSON_NAME]" at bounding box center [708, 87] width 1054 height 36
type input "s"
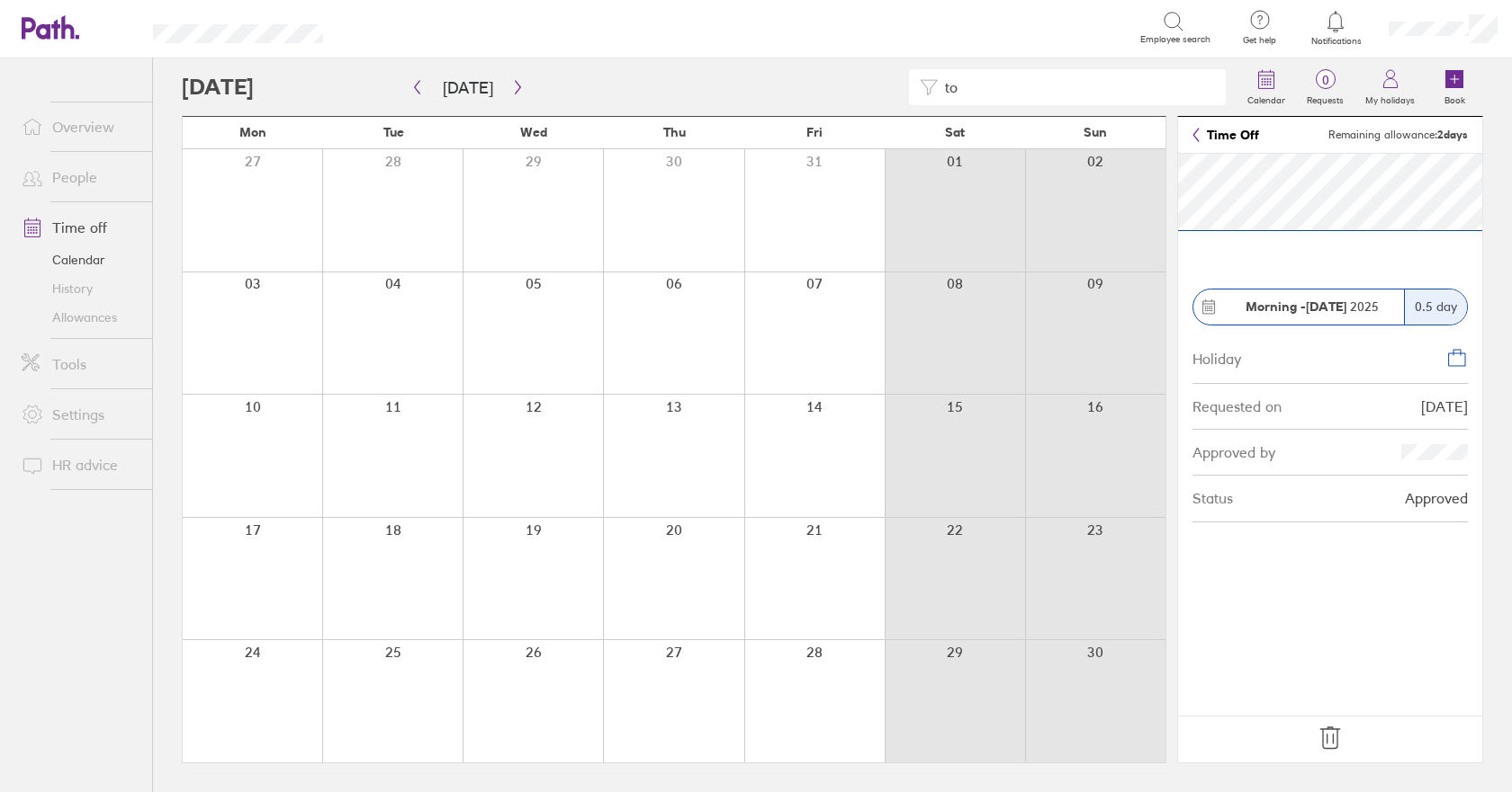
type input "t"
type input "h"
type input "j"
type input "m"
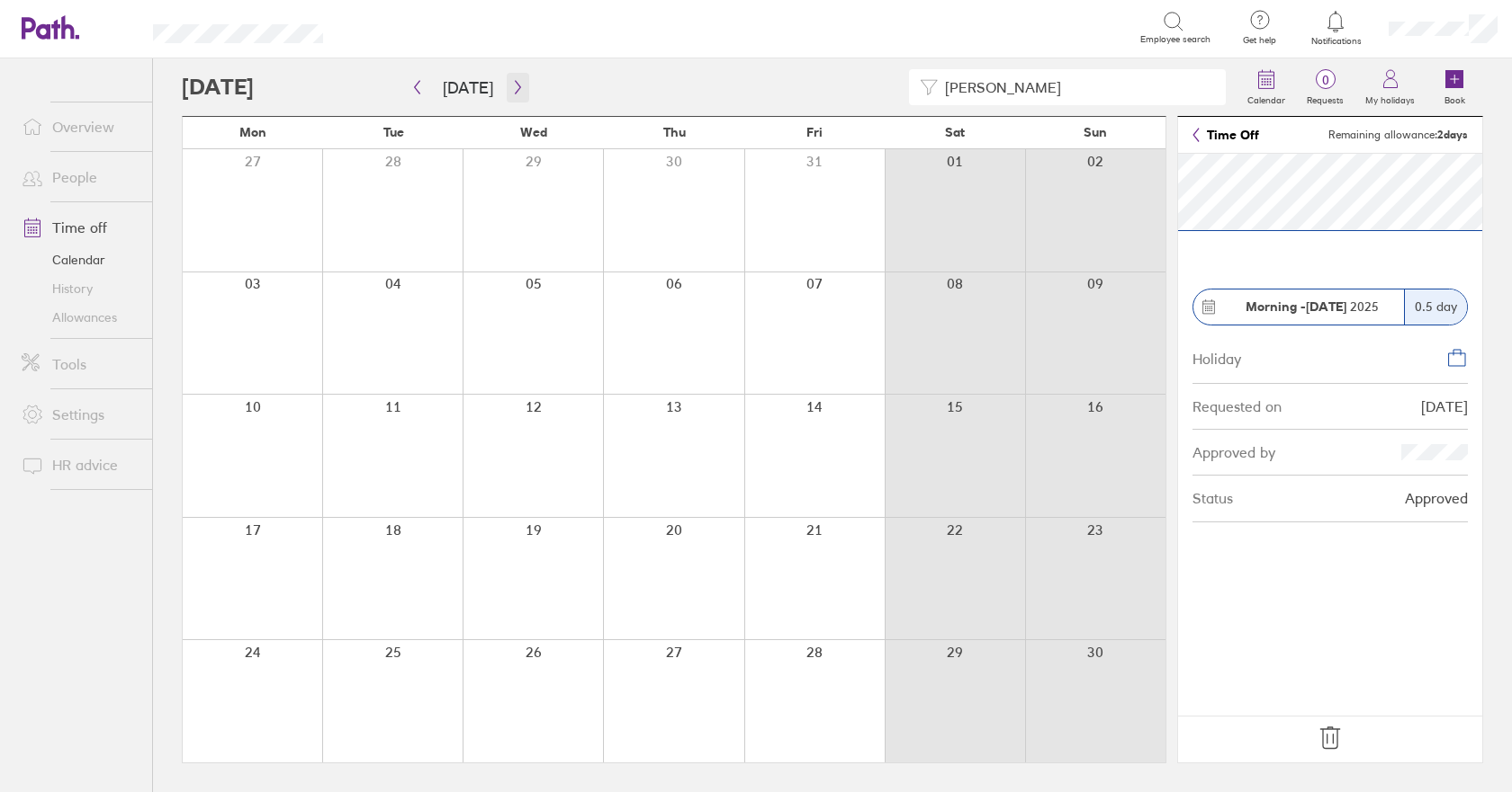
click at [515, 86] on icon "button" at bounding box center [518, 87] width 6 height 13
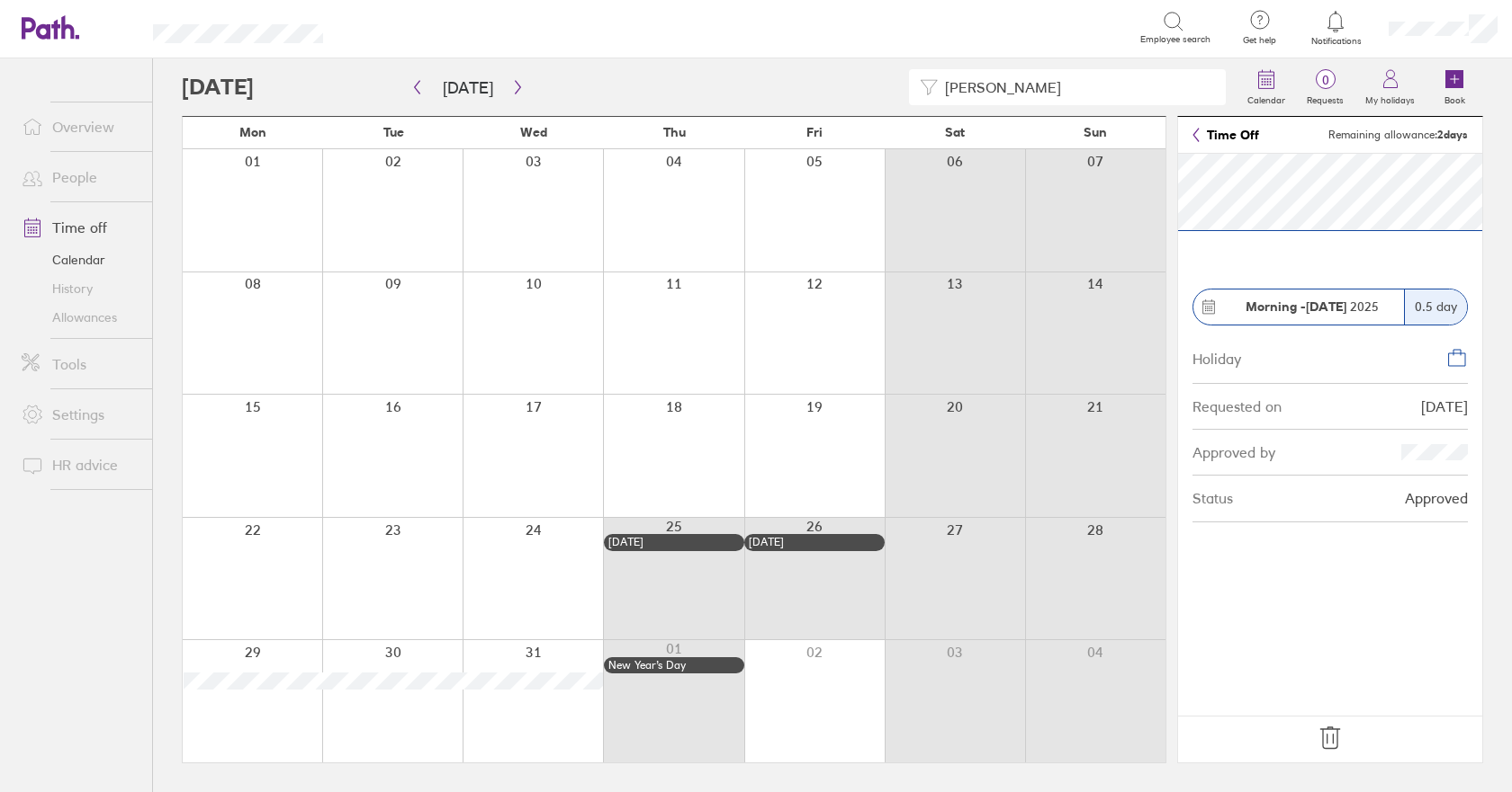
click at [1025, 85] on input "[PERSON_NAME]" at bounding box center [1075, 87] width 277 height 35
type input "c"
type input "j"
type input "d"
type input "m"
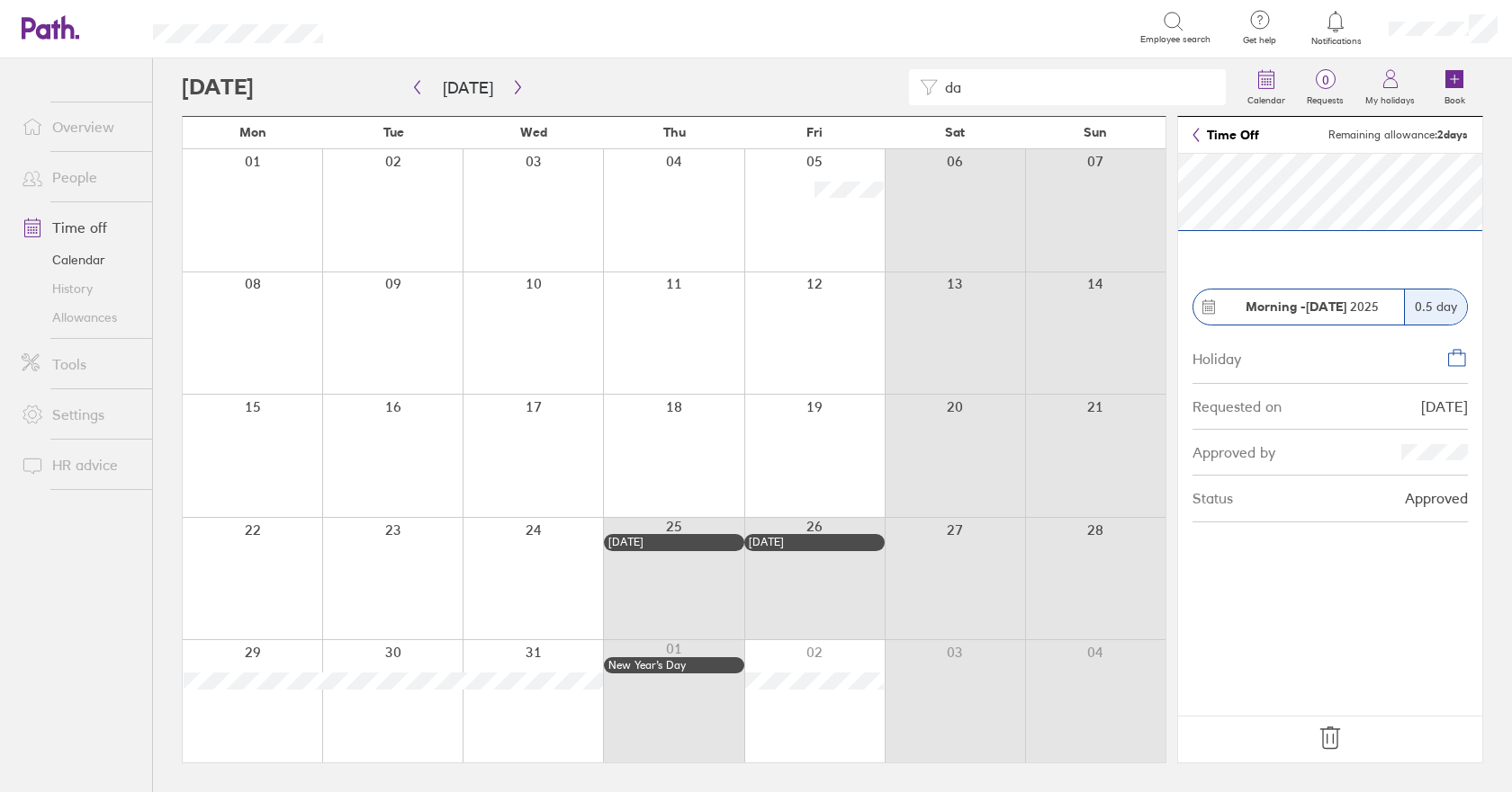
type input "d"
type input "p"
type input "h"
type input "a"
type input "b"
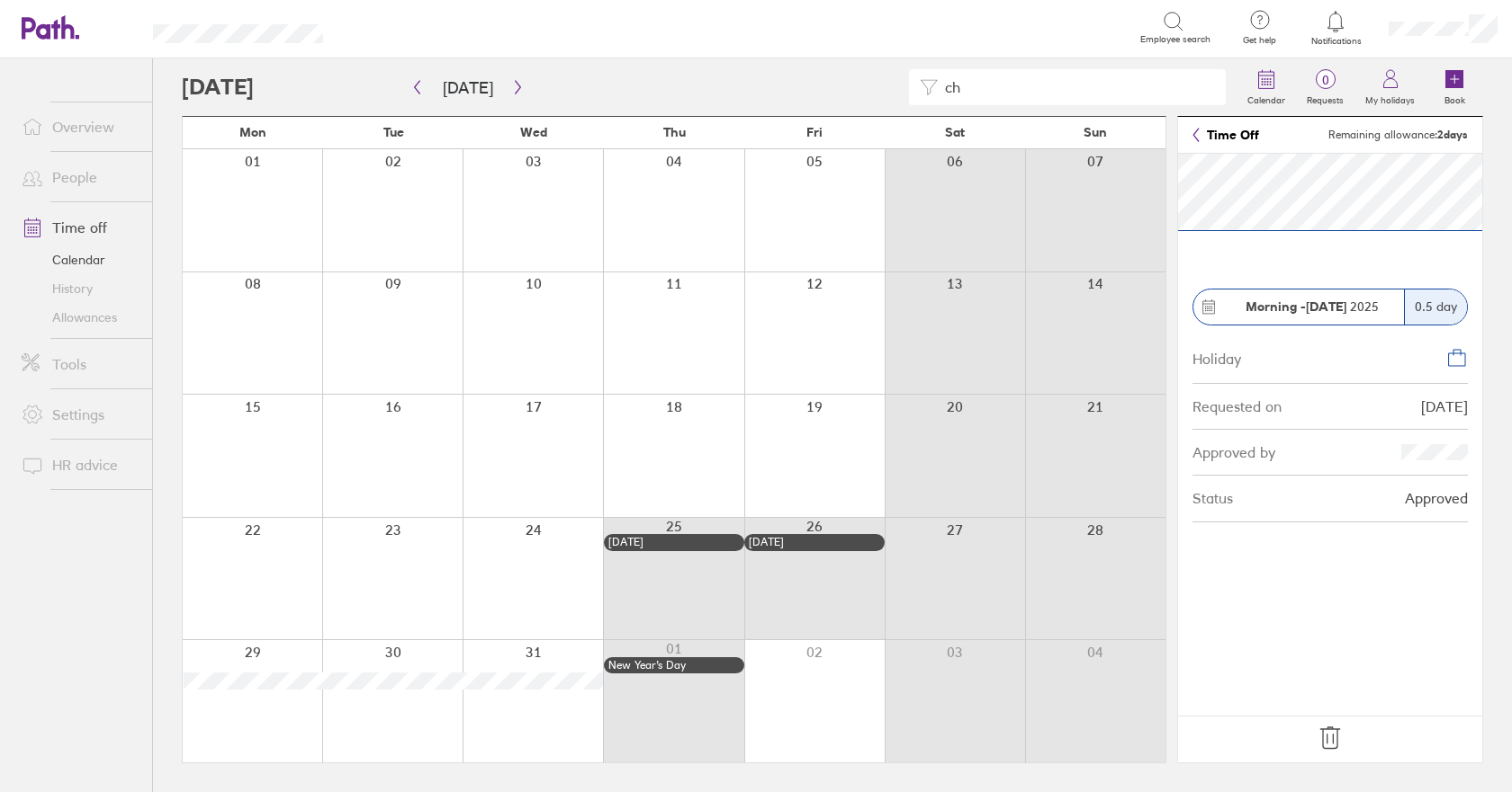
type input "c"
type input "r"
type input "t"
type input "s"
type input "r"
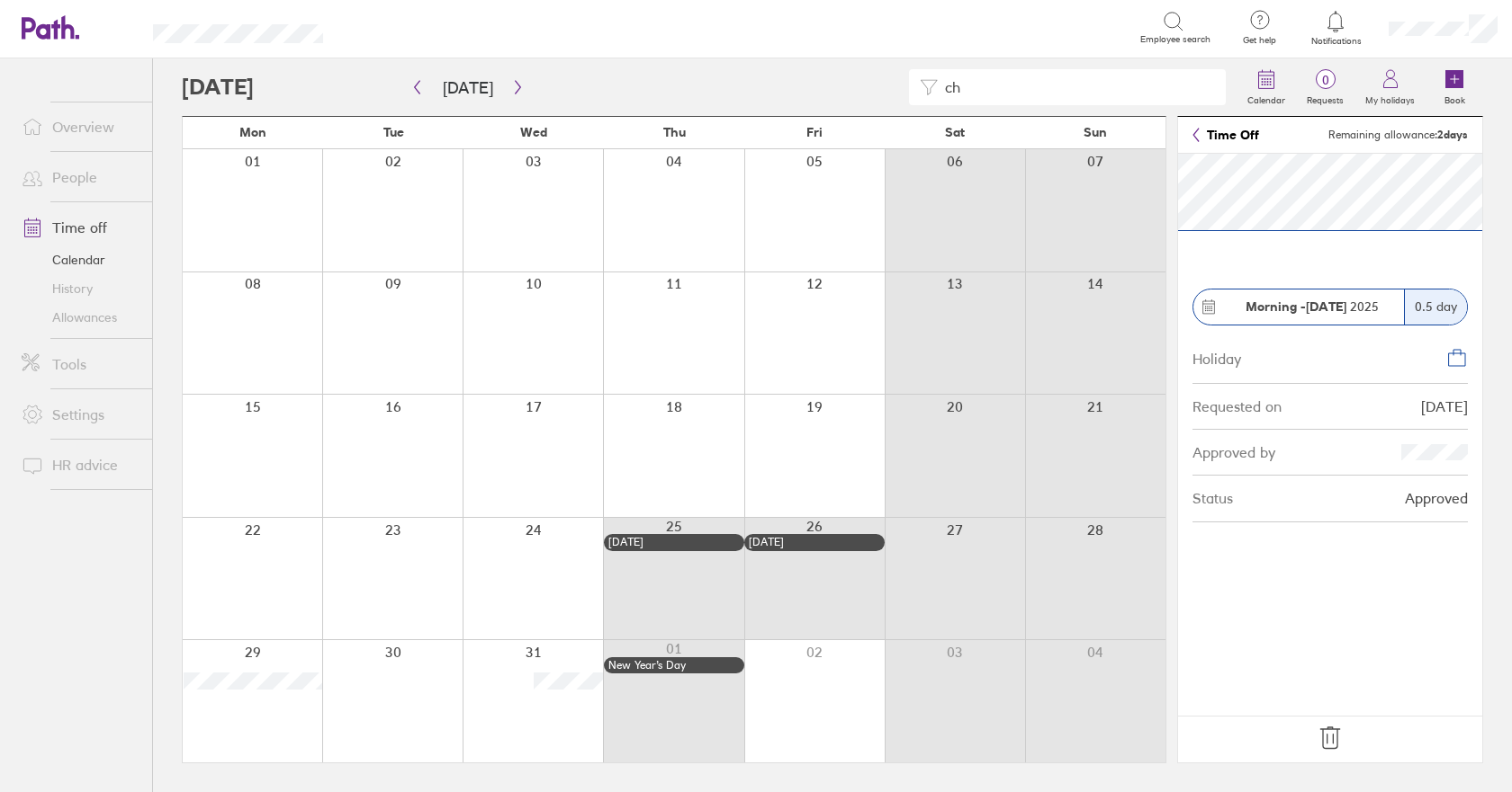
type input "c"
type input "p"
type input "t"
type input "g"
type input "m"
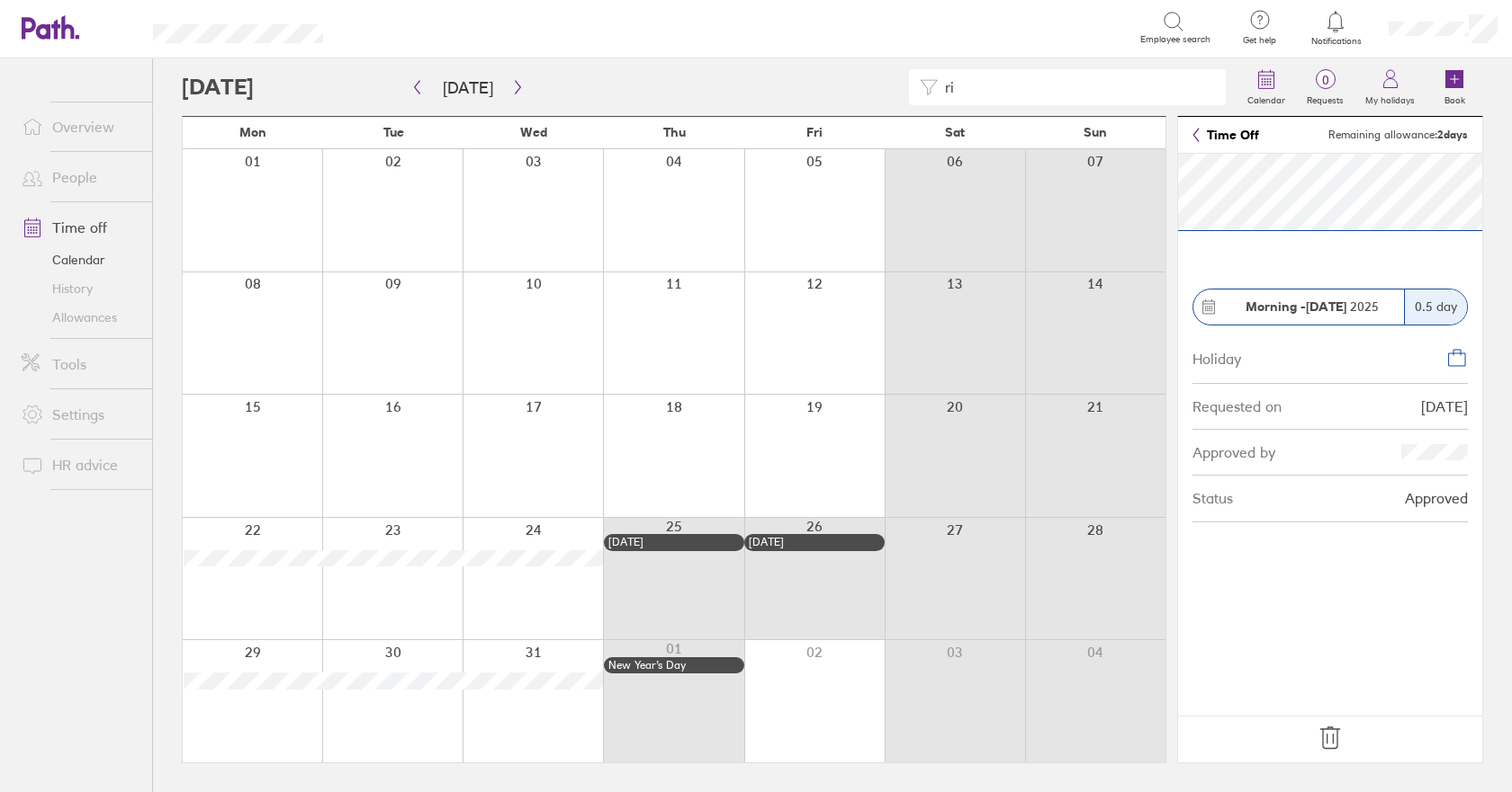
type input "r"
type input "s"
type input "t"
type input "s"
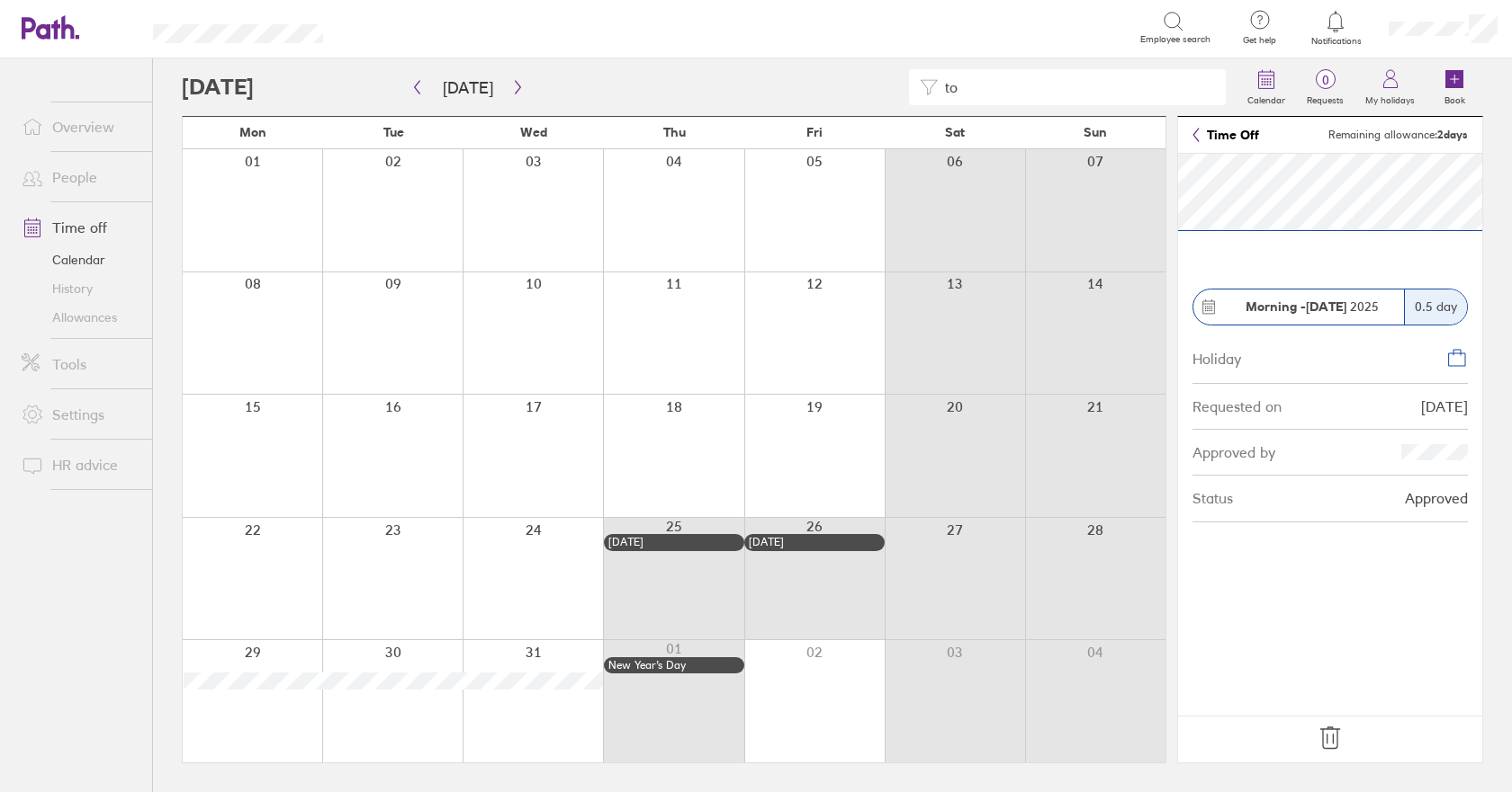
type input "t"
type input "h"
type input "j"
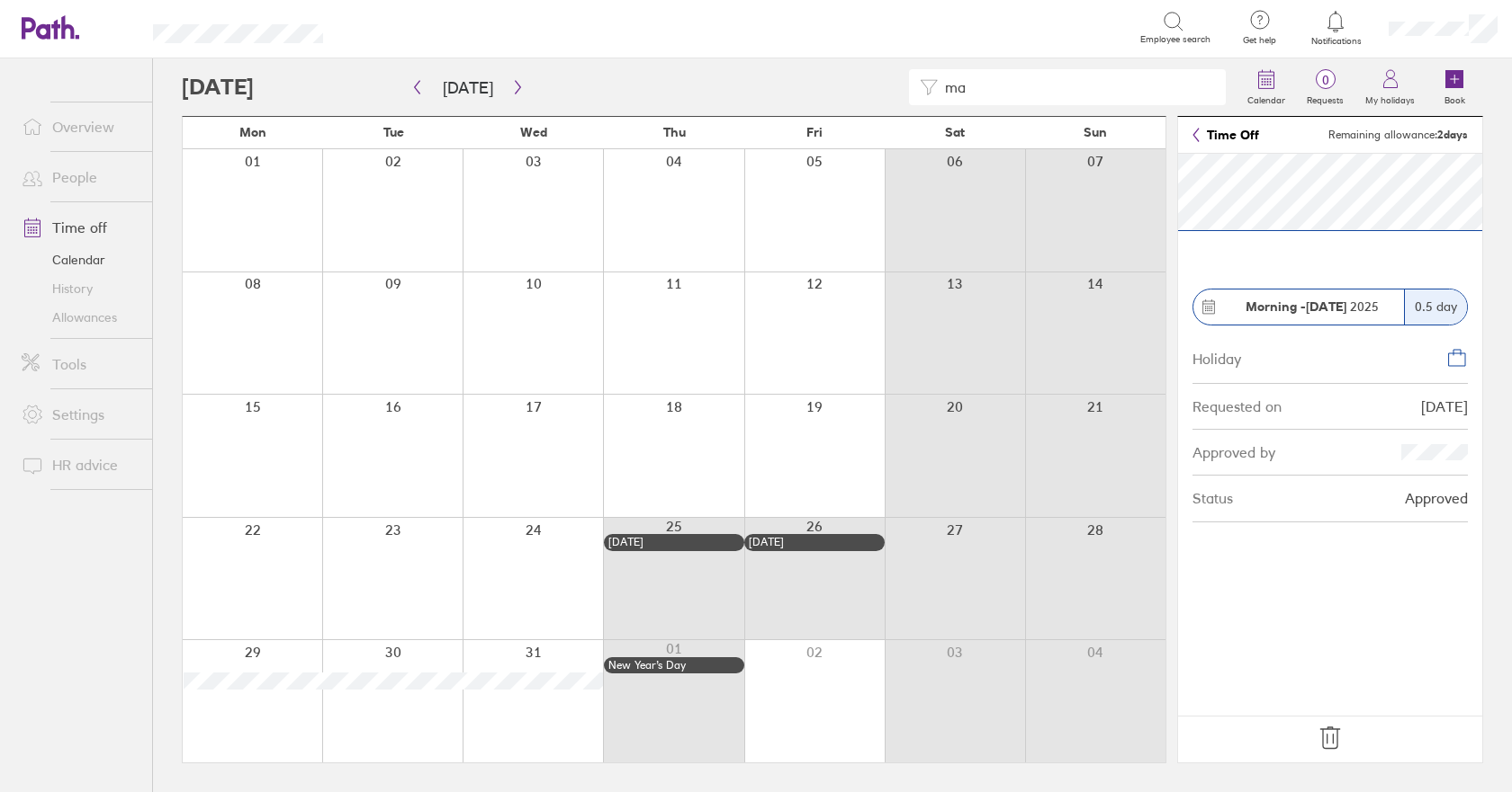
type input "m"
type input "[PERSON_NAME]"
